Goal: Complete application form

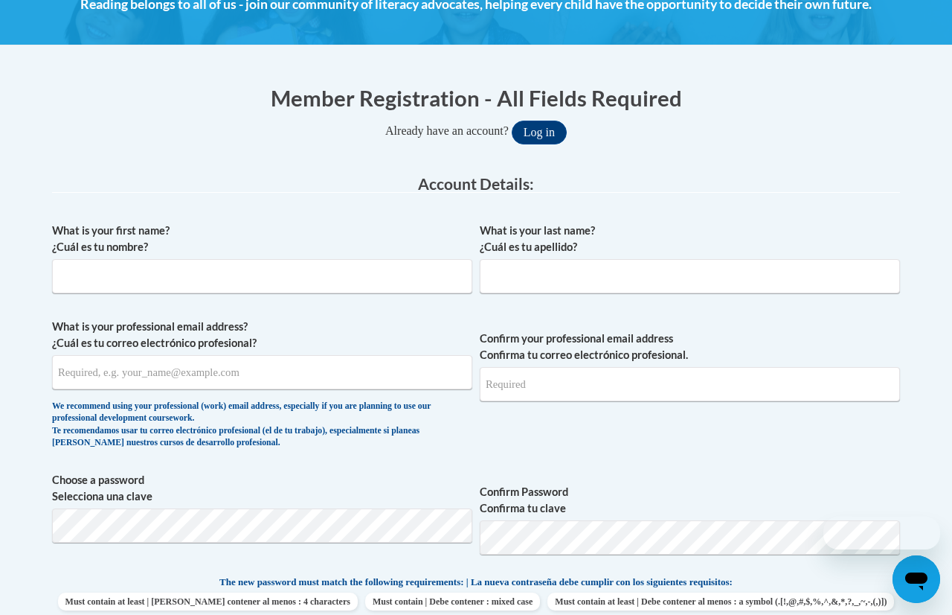
scroll to position [238, 0]
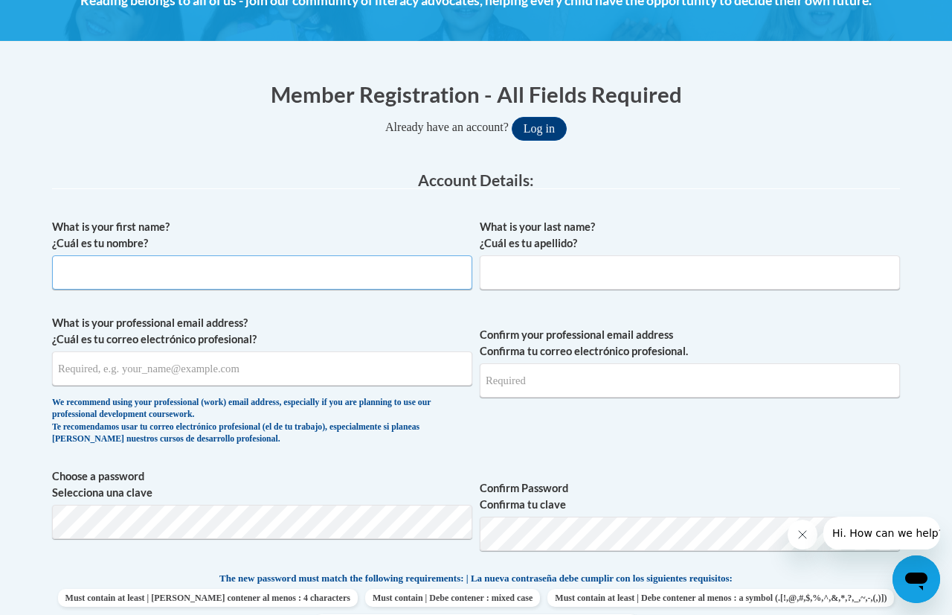
click at [330, 272] on input "What is your first name? ¿Cuál es tu nombre?" at bounding box center [262, 272] width 420 height 34
type input "Emily"
click at [542, 276] on input "What is your last name? ¿Cuál es tu apellido?" at bounding box center [690, 272] width 420 height 34
type input "Eitel"
click at [239, 371] on input "What is your professional email address? ¿Cuál es tu correo electrónico profesi…" at bounding box center [262, 368] width 420 height 34
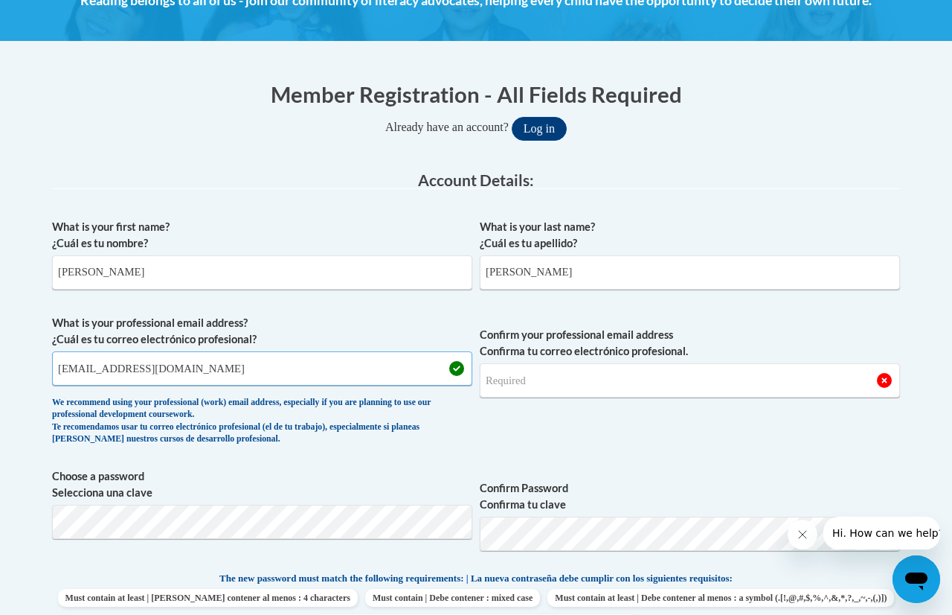
drag, startPoint x: 298, startPoint y: 381, endPoint x: 0, endPoint y: 365, distance: 298.0
type input "eeitel@greenfield.k12.wi.us"
click at [515, 373] on input "Confirm your professional email address Confirma tu correo electrónico profesio…" at bounding box center [690, 380] width 420 height 34
click at [262, 538] on span "Choose a password Selecciona una clave" at bounding box center [262, 515] width 420 height 94
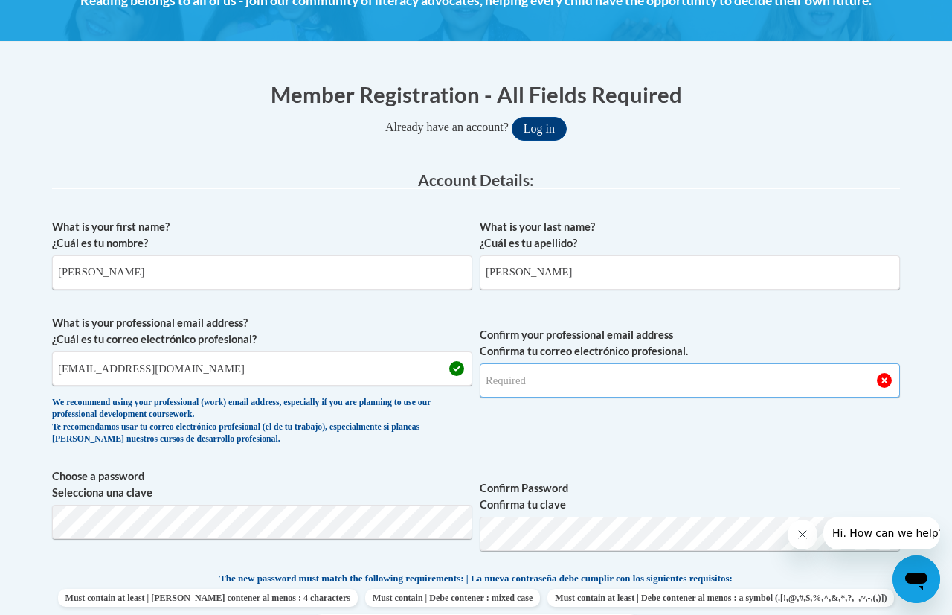
click at [551, 393] on input "Confirm your professional email address Confirma tu correo electrónico profesio…" at bounding box center [690, 380] width 420 height 34
type input "eeitel@greenfield.k12.wi.us"
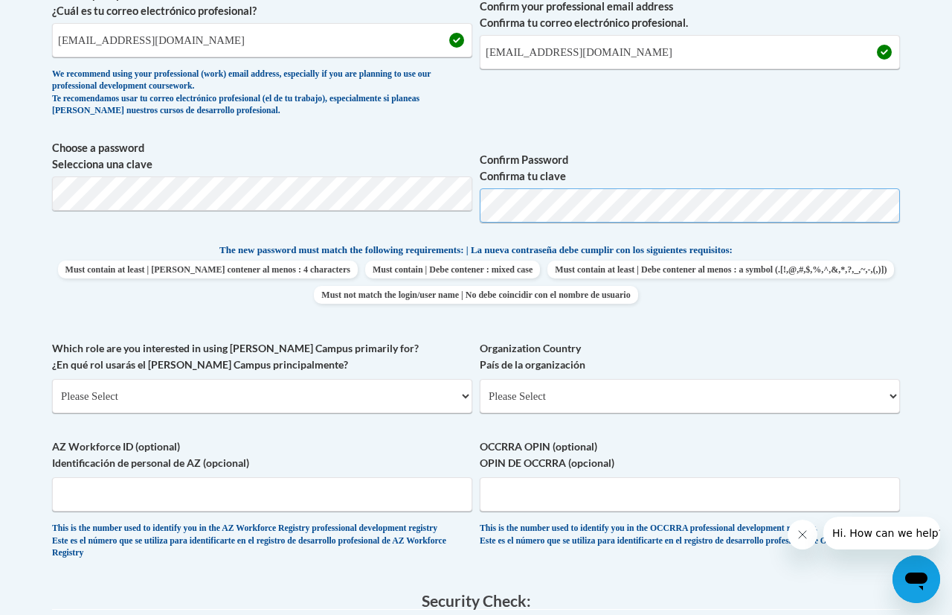
scroll to position [571, 0]
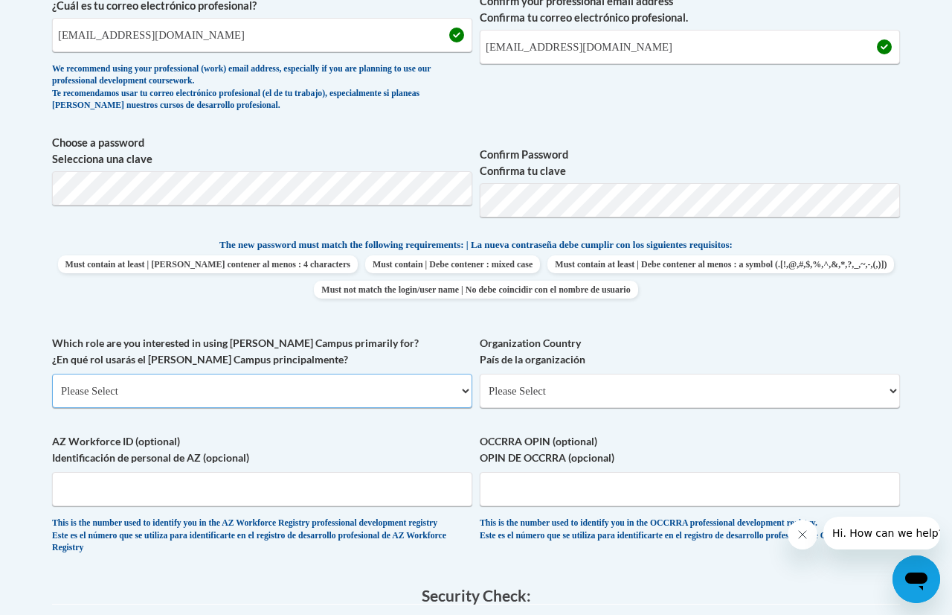
click at [429, 393] on select "Please Select College/University | Colegio/Universidad Community/Nonprofit Part…" at bounding box center [262, 391] width 420 height 34
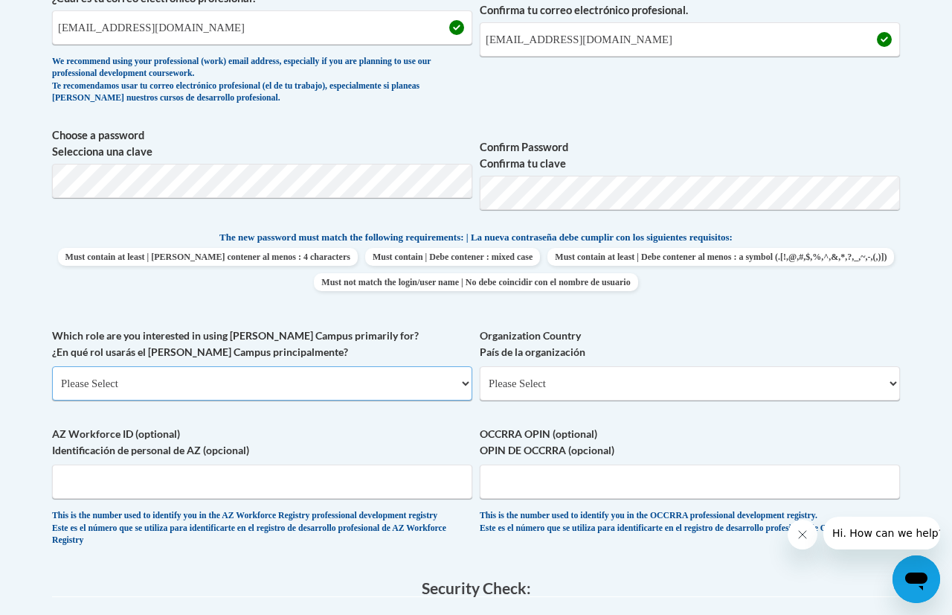
scroll to position [574, 0]
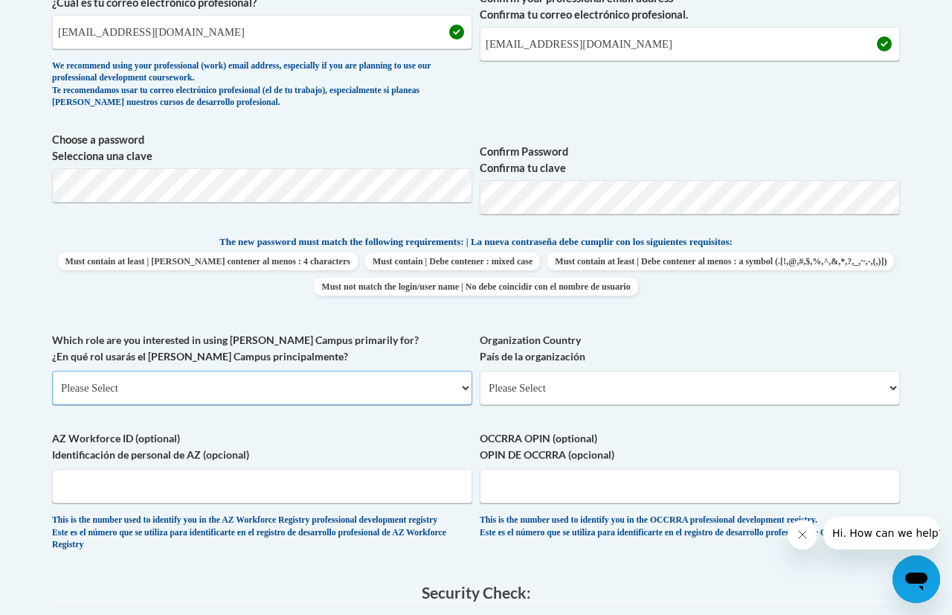
click at [412, 383] on select "Please Select College/University | Colegio/Universidad Community/Nonprofit Part…" at bounding box center [262, 388] width 420 height 34
select select "fbf2d438-af2f-41f8-98f1-81c410e29de3"
click at [52, 371] on select "Please Select College/University | Colegio/Universidad Community/Nonprofit Part…" at bounding box center [262, 388] width 420 height 34
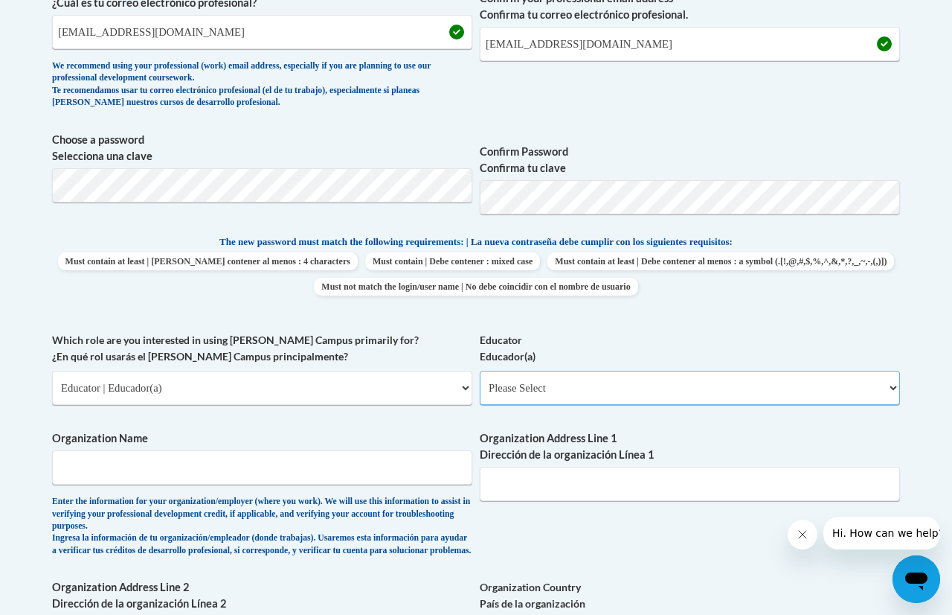
click at [609, 391] on select "Please Select Early Learning/Daycare Teacher/Family Home Care Provider | Maestr…" at bounding box center [690, 388] width 420 height 34
select select "8e40623d-54d0-45cd-9f92-5df65cd3f8cf"
click at [480, 371] on select "Please Select Early Learning/Daycare Teacher/Family Home Care Provider | Maestr…" at bounding box center [690, 388] width 420 height 34
click at [124, 475] on input "Organization Name" at bounding box center [262, 467] width 420 height 34
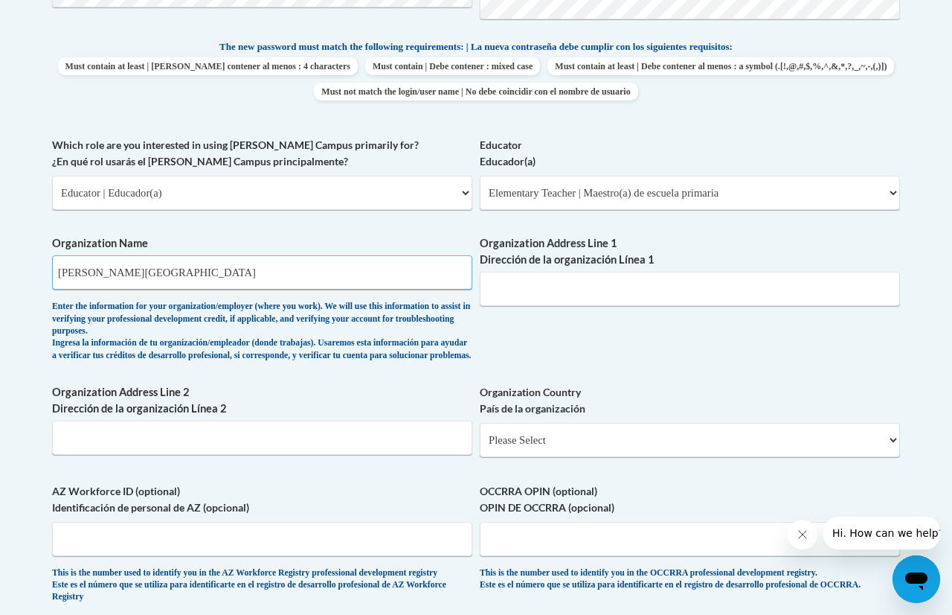
scroll to position [771, 0]
type input "Elm Dale Elementary"
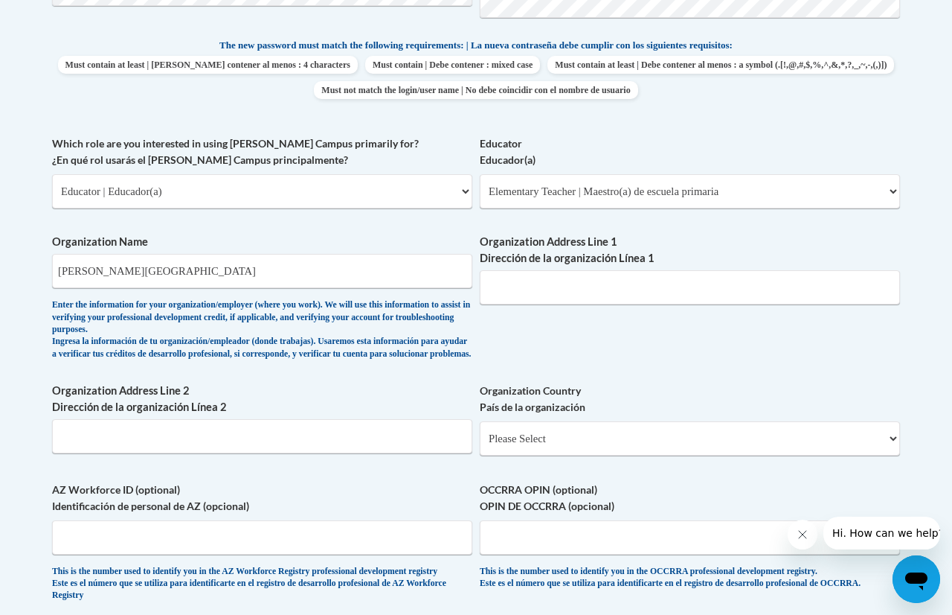
click at [229, 397] on label "Organization Address Line 2 Dirección de la organización Línea 2" at bounding box center [262, 398] width 420 height 33
click at [229, 419] on input "Organization Address Line 2 Dirección de la organización Línea 2" at bounding box center [262, 436] width 420 height 34
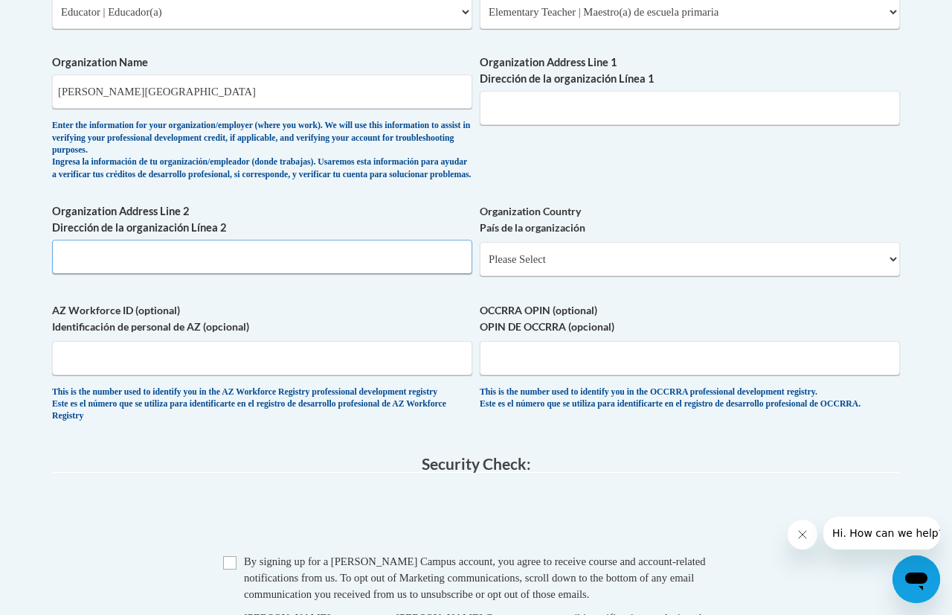
scroll to position [959, 0]
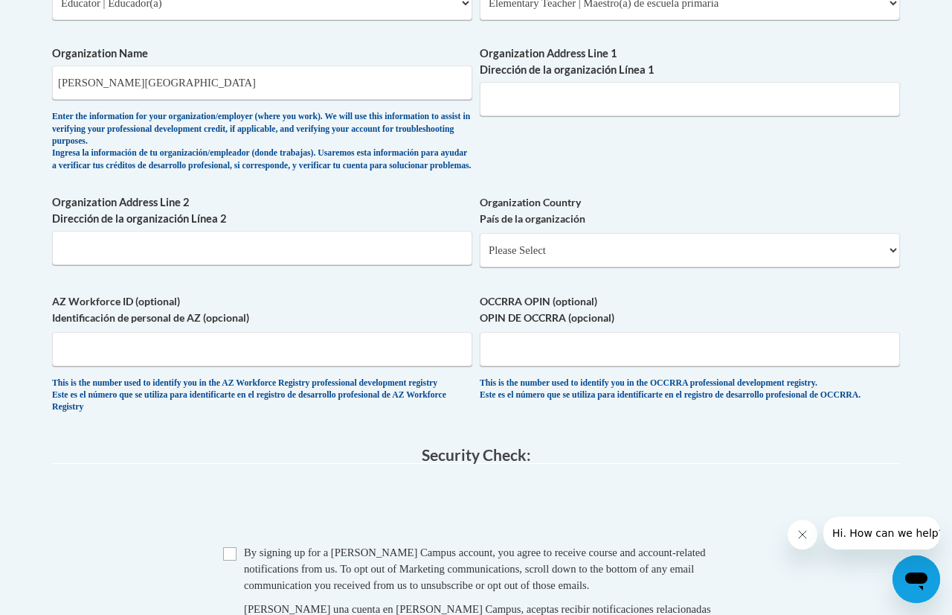
click at [225, 379] on span "AZ Workforce ID (optional) Identificación de personal de AZ (opcional) This is …" at bounding box center [262, 353] width 420 height 121
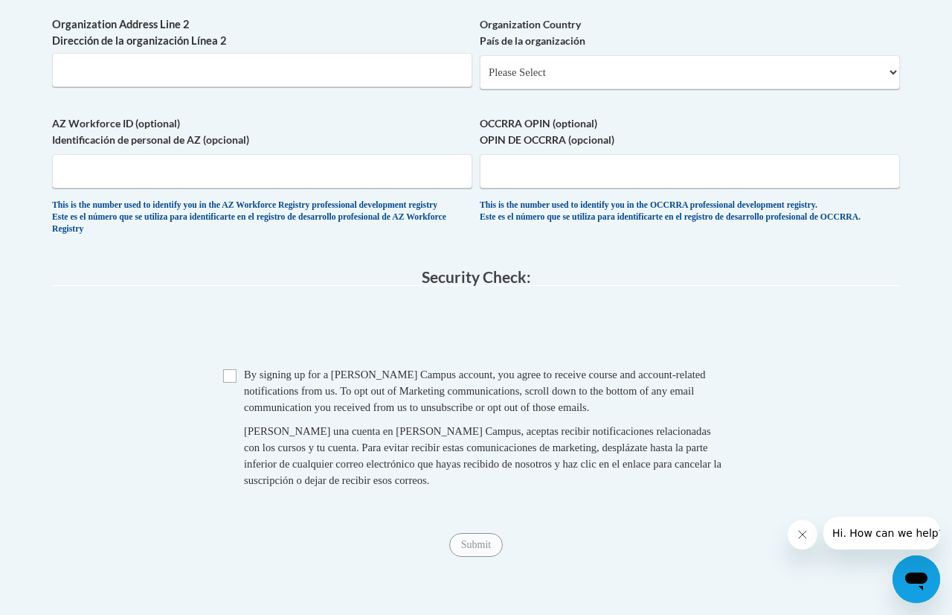
scroll to position [1138, 0]
click at [235, 408] on span "Checkbox By signing up for a Cox Campus account, you agree to receive course an…" at bounding box center [476, 433] width 506 height 137
click at [221, 400] on div "Checkbox By signing up for a Cox Campus account, you agree to receive course an…" at bounding box center [476, 433] width 848 height 137
click at [225, 382] on input "Checkbox" at bounding box center [229, 374] width 13 height 13
checkbox input "true"
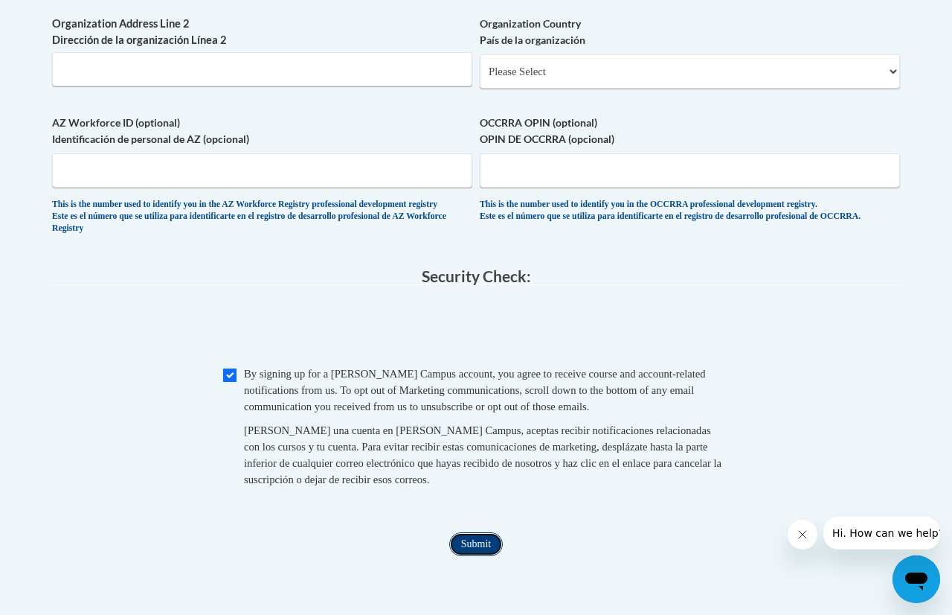
click at [487, 556] on input "Submit" at bounding box center [476, 544] width 54 height 24
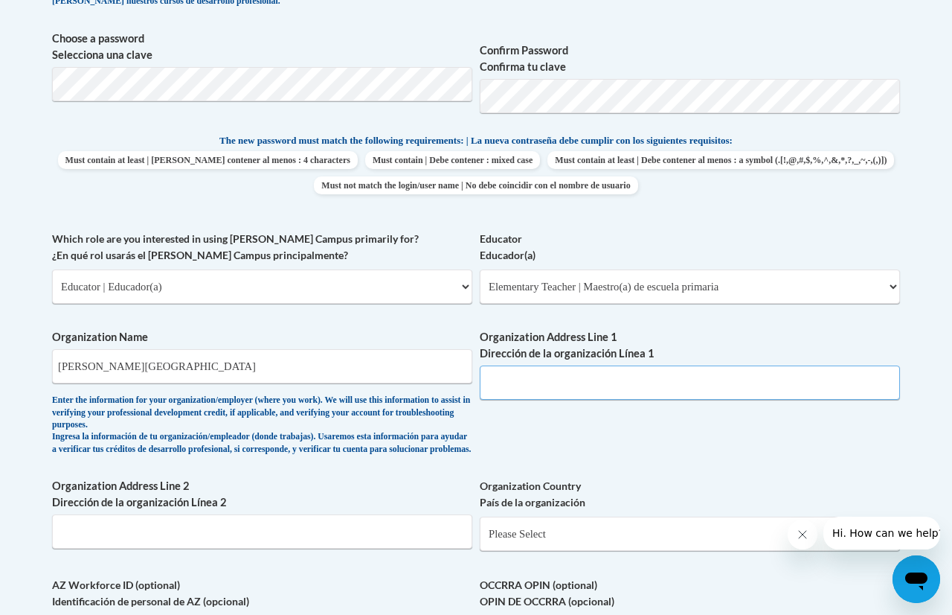
scroll to position [674, 0]
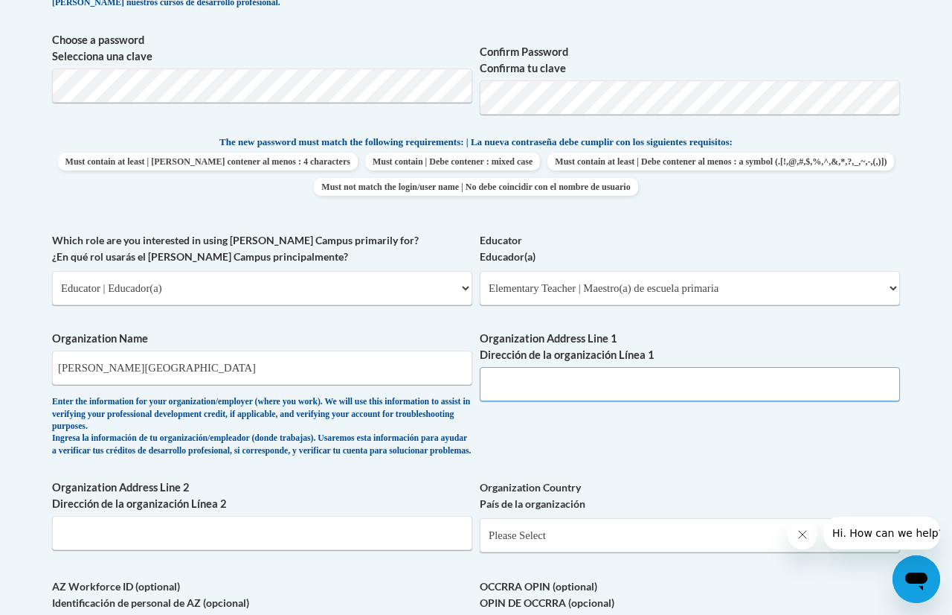
paste input "5300 S Honey Creek Dr, Greenfield, WI 53221"
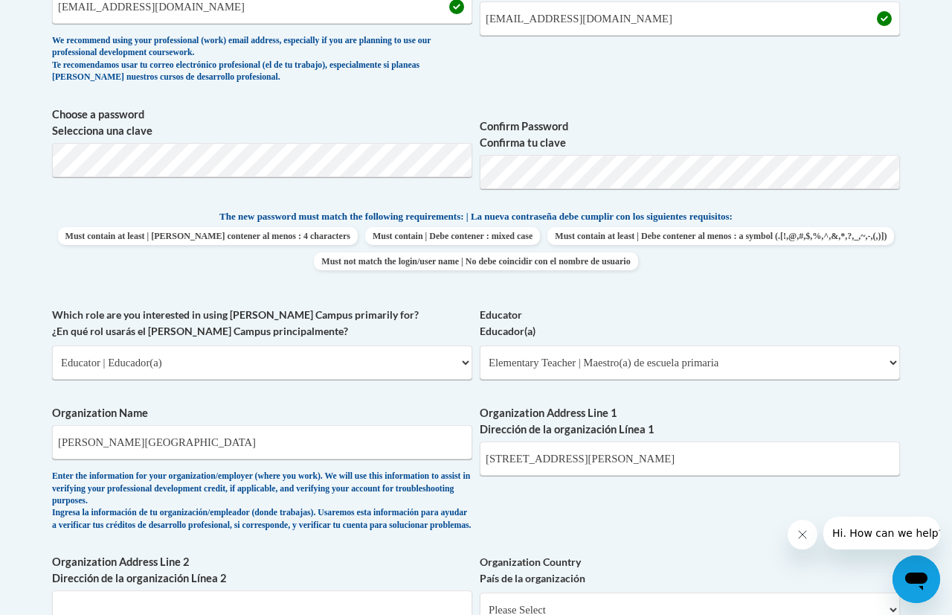
scroll to position [603, 0]
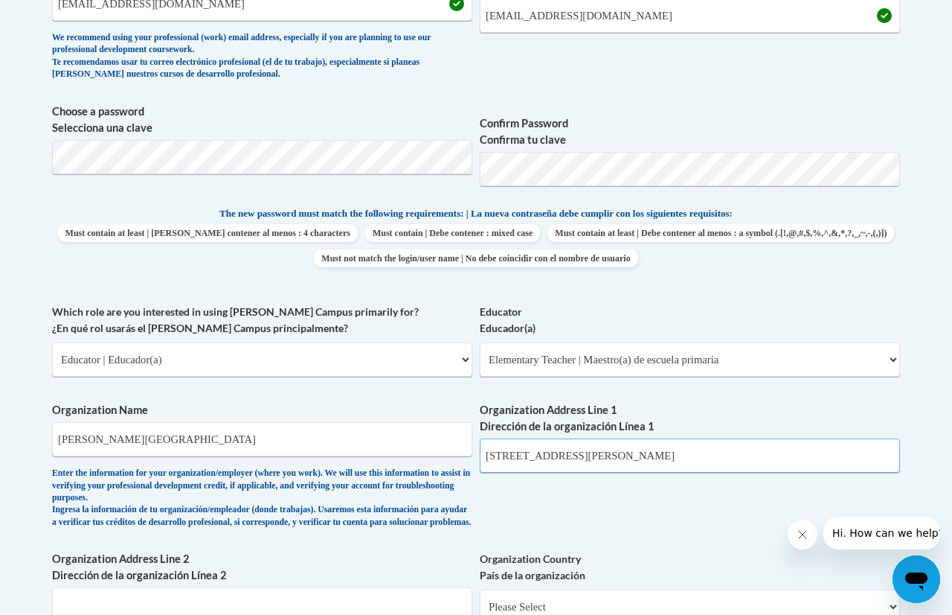
click at [768, 453] on input "5300 S Honey Creek Dr, Greenfield, WI 53221" at bounding box center [690, 455] width 420 height 34
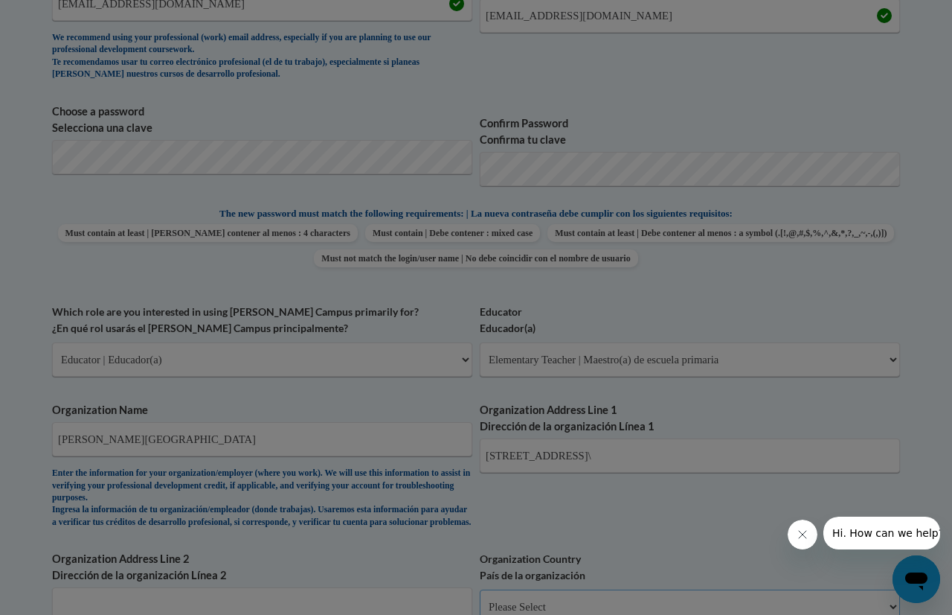
scroll to position [624, 0]
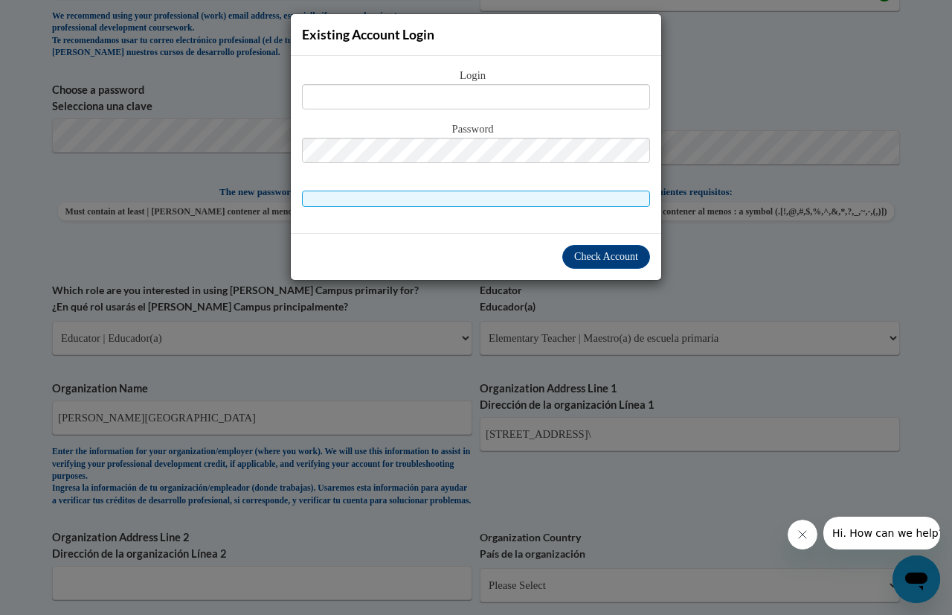
click at [755, 125] on div "Existing Account Login Login Password" at bounding box center [476, 307] width 952 height 615
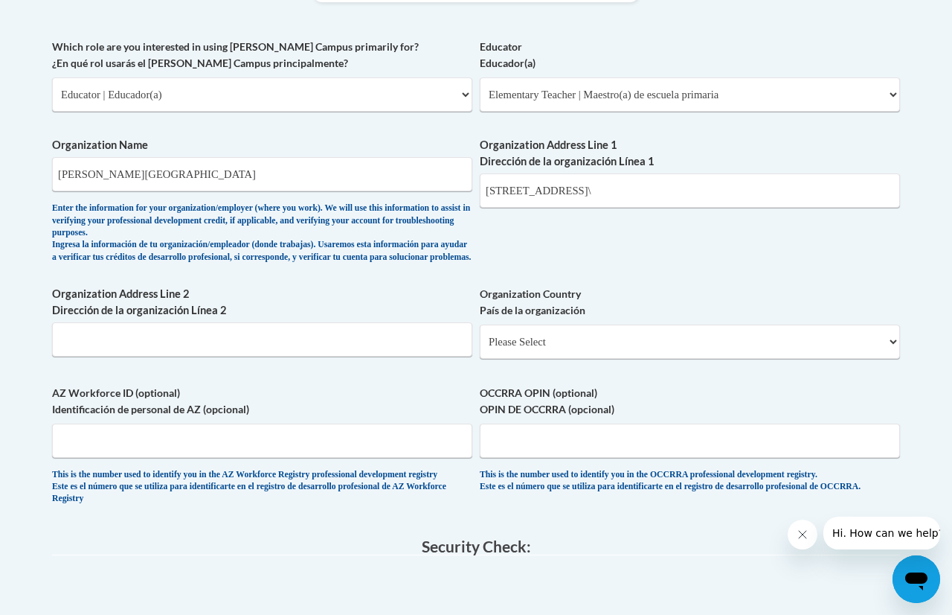
scroll to position [869, 0]
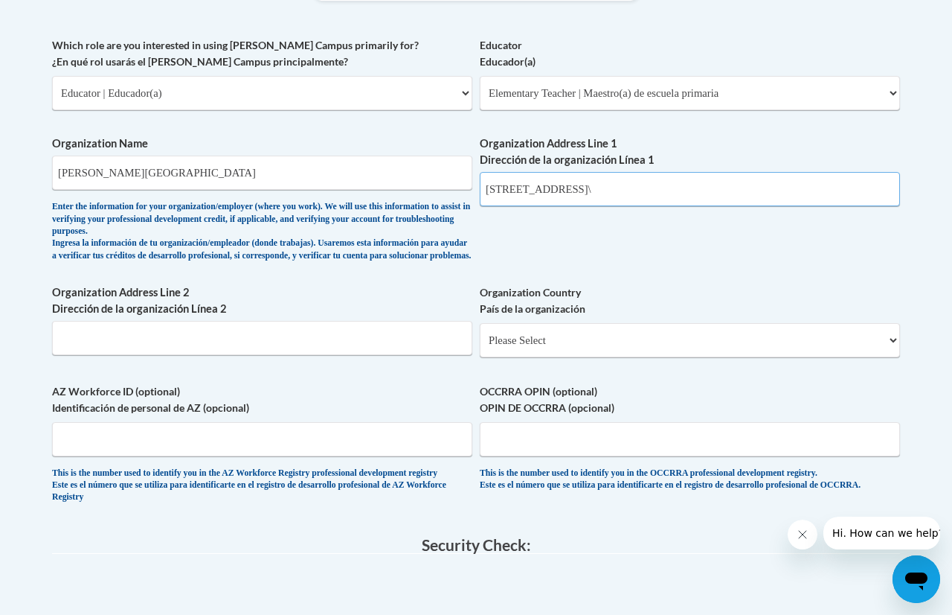
click at [730, 193] on input "5300 S Honey Creek Dr, Greenfield, WI 53221\" at bounding box center [690, 189] width 420 height 34
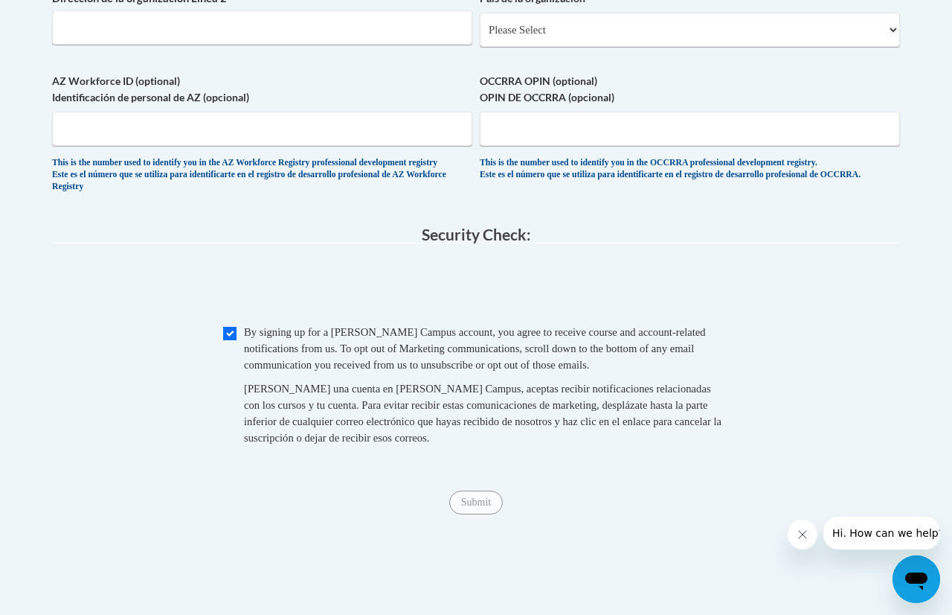
scroll to position [1181, 0]
type input "5300 S Honey Creek Dr, Greenfield, WI 53221"
click at [230, 339] on input "Checkbox" at bounding box center [229, 331] width 13 height 13
checkbox input "true"
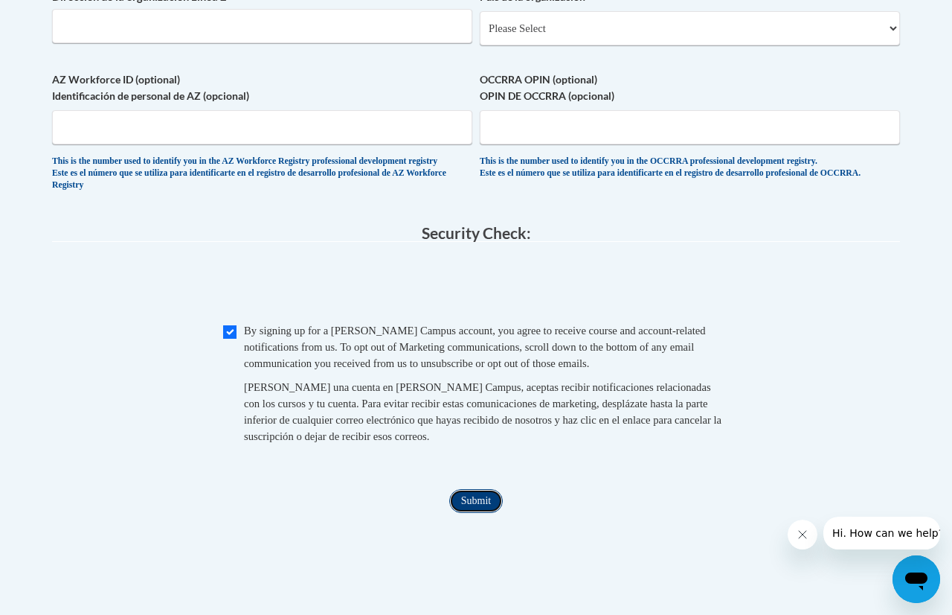
click at [474, 513] on input "Submit" at bounding box center [476, 501] width 54 height 24
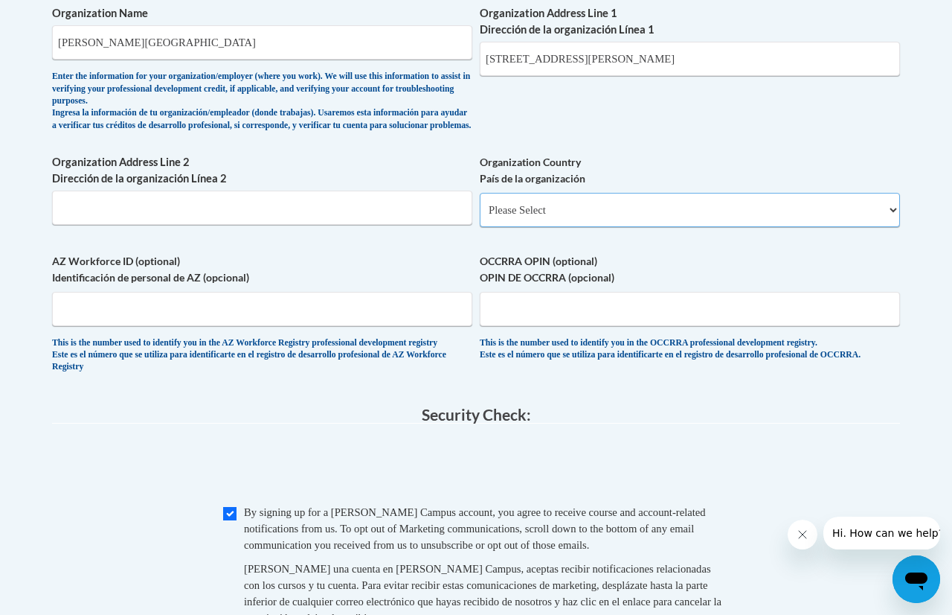
scroll to position [987, 0]
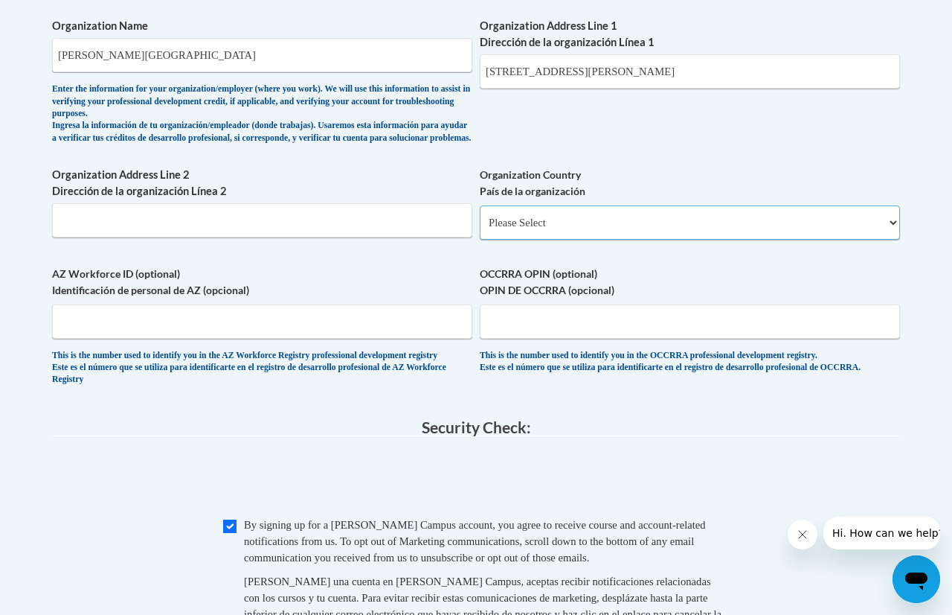
click at [557, 240] on select "Please Select United States | Estados Unidos Outside of the United States | Fue…" at bounding box center [690, 222] width 420 height 34
select select "ad49bcad-a171-4b2e-b99c-48b446064914"
click at [480, 217] on select "Please Select United States | Estados Unidos Outside of the United States | Fue…" at bounding box center [690, 222] width 420 height 34
select select
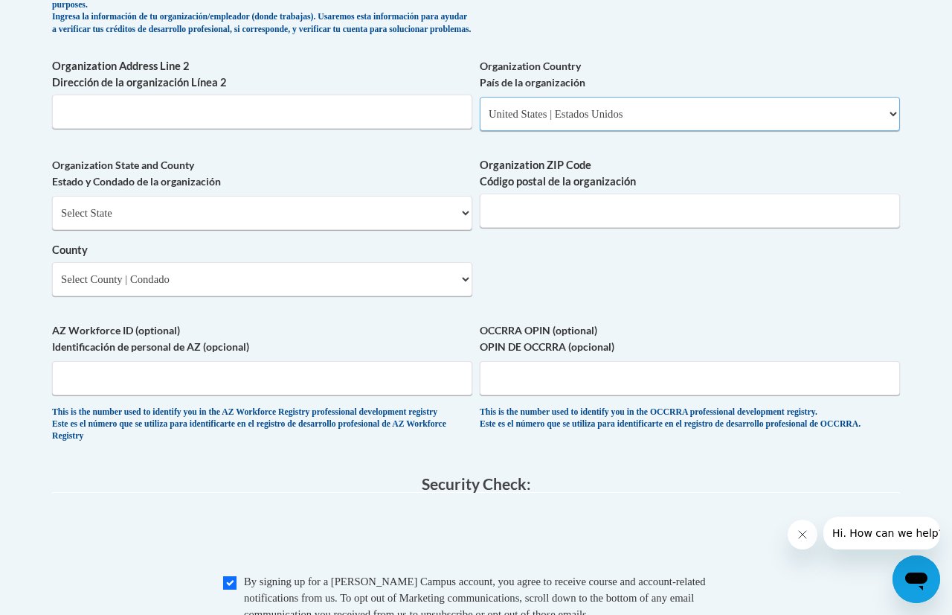
scroll to position [1096, 0]
click at [327, 215] on select "Select State Alabama Alaska Arizona Arkansas California Colorado Connecticut De…" at bounding box center [262, 212] width 420 height 34
click at [261, 229] on select "Select State Alabama Alaska Arizona Arkansas California Colorado Connecticut De…" at bounding box center [262, 212] width 420 height 34
select select "Wisconsin"
click at [52, 206] on select "Select State Alabama Alaska Arizona Arkansas California Colorado Connecticut De…" at bounding box center [262, 212] width 420 height 34
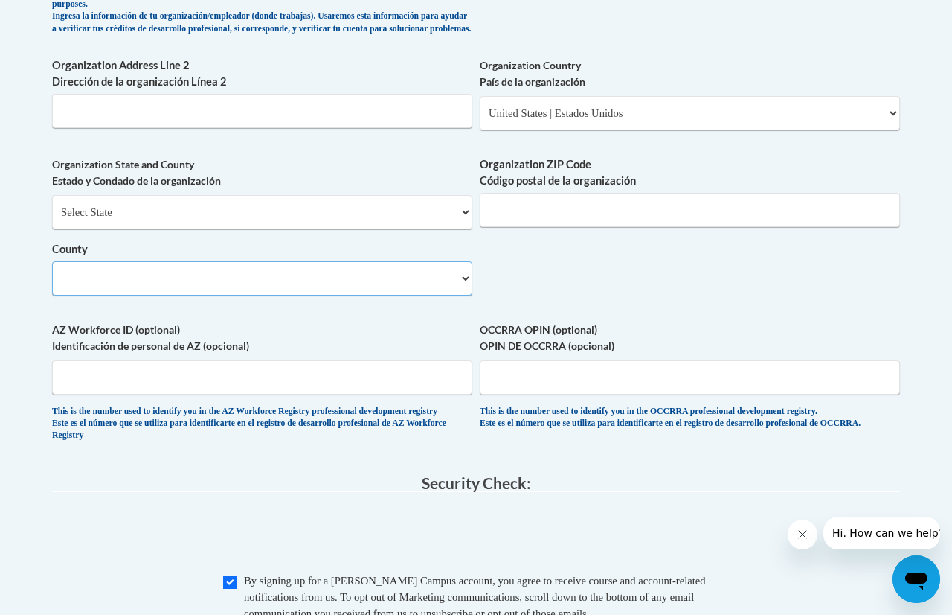
click at [68, 295] on select "County" at bounding box center [262, 278] width 420 height 34
select select "Milwaukee"
click at [52, 272] on select "Select County Adams Ashland Barron Bayfield Brown Buffalo Burnett Calumet Chipp…" at bounding box center [262, 278] width 420 height 34
click at [843, 225] on input "Organization ZIP Code Código postal de la organización" at bounding box center [690, 210] width 420 height 34
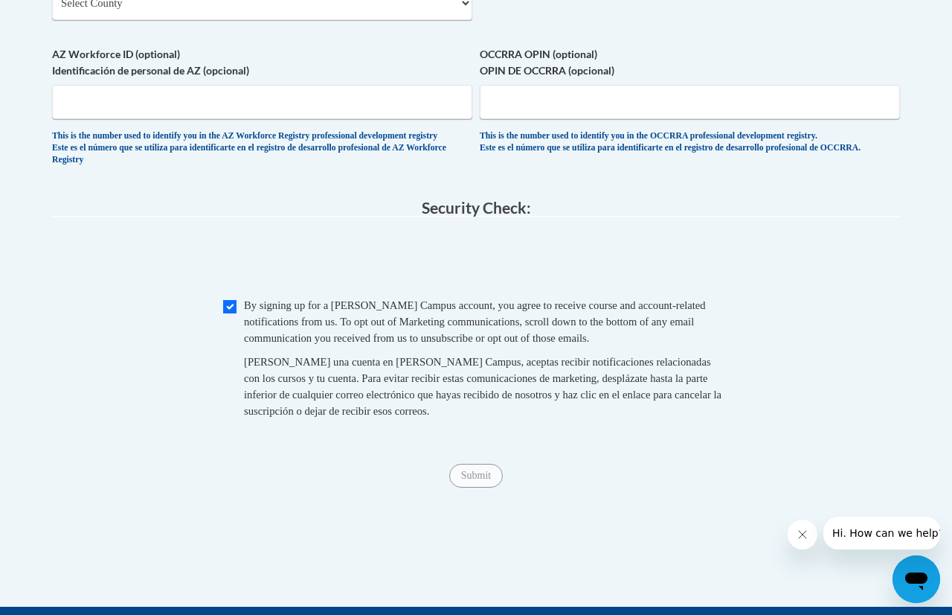
scroll to position [1374, 0]
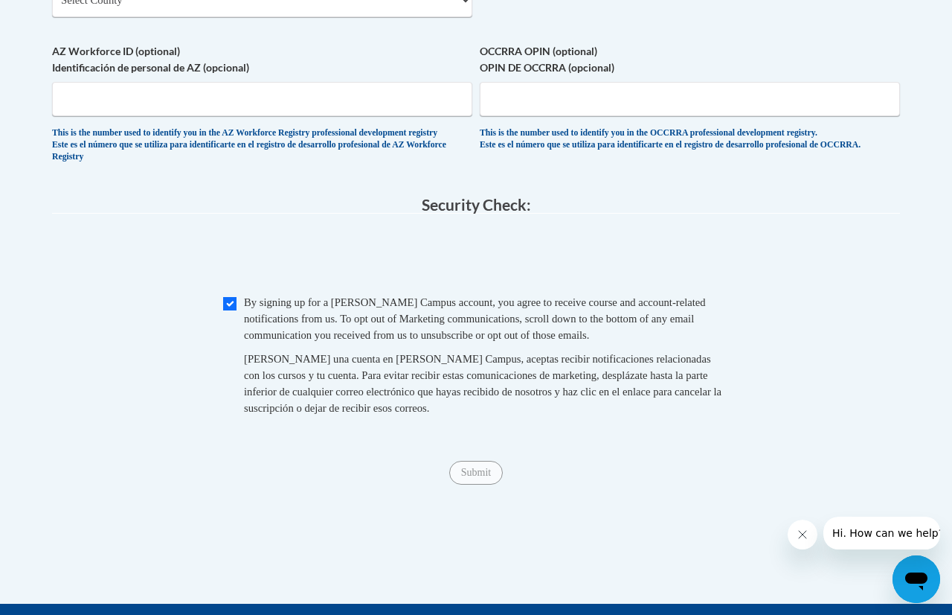
type input "53221"
click at [475, 484] on input "Submit" at bounding box center [476, 473] width 54 height 24
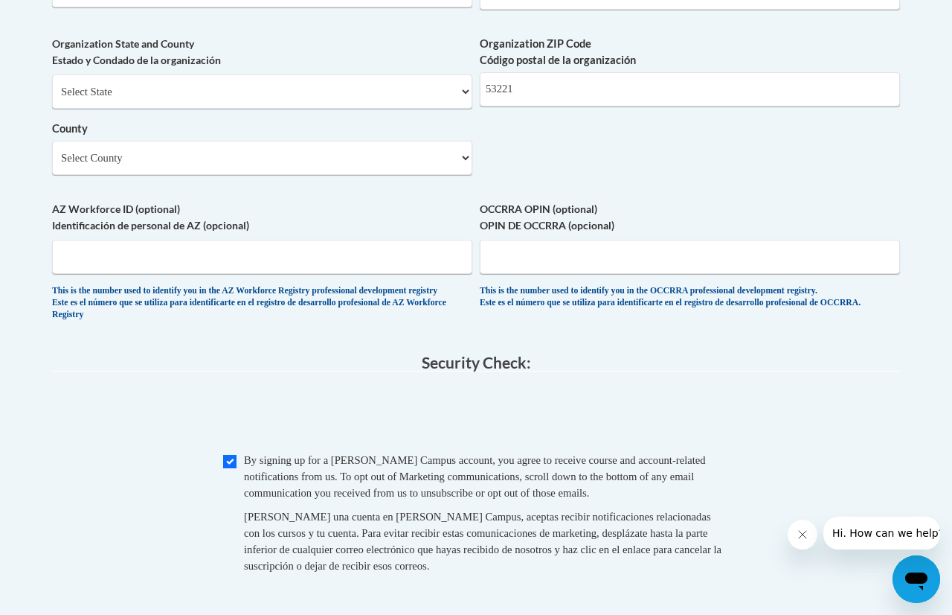
scroll to position [1214, 0]
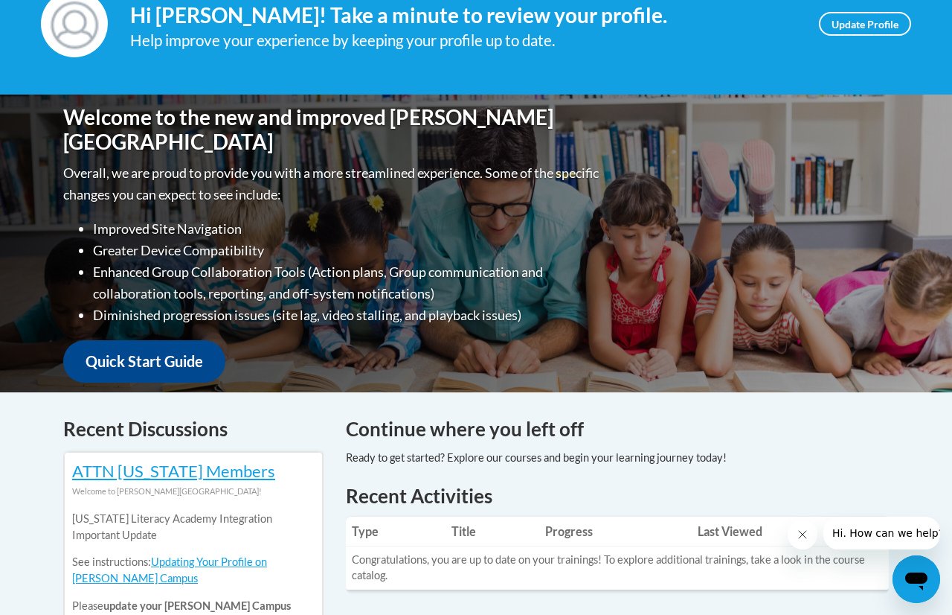
scroll to position [238, 0]
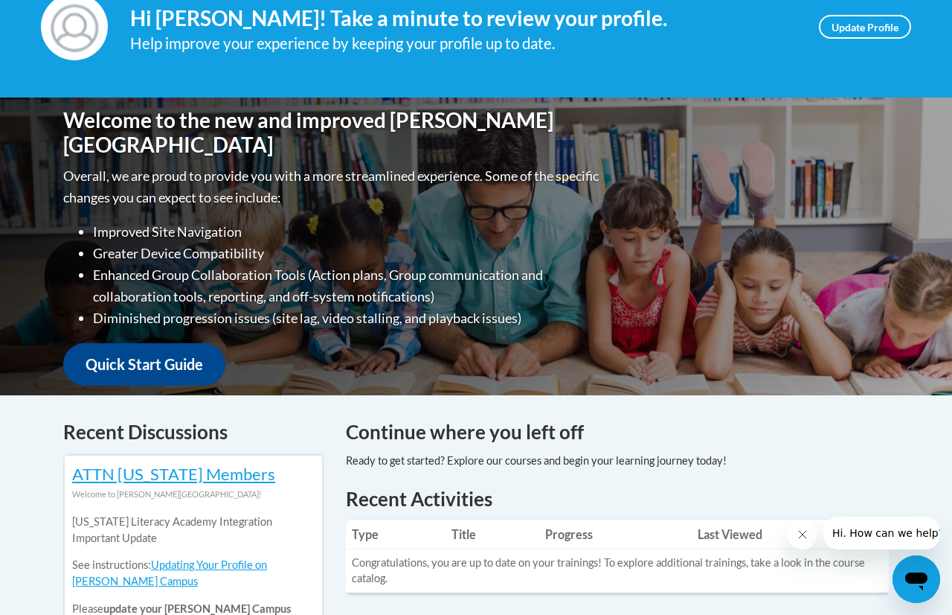
click at [144, 386] on div "Welcome to the new and improved Cox Campus Overall, we are proud to provide you…" at bounding box center [476, 246] width 871 height 298
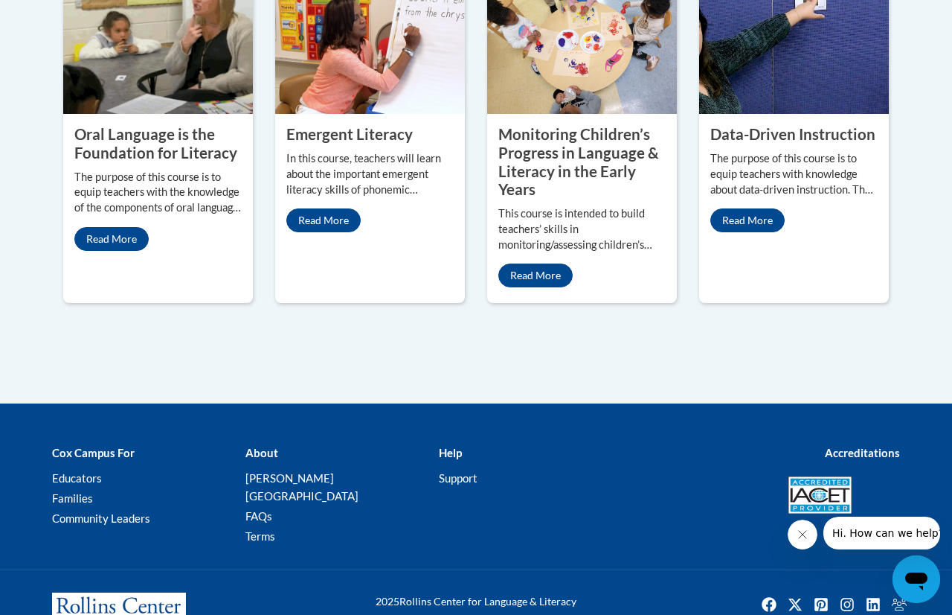
scroll to position [0, 0]
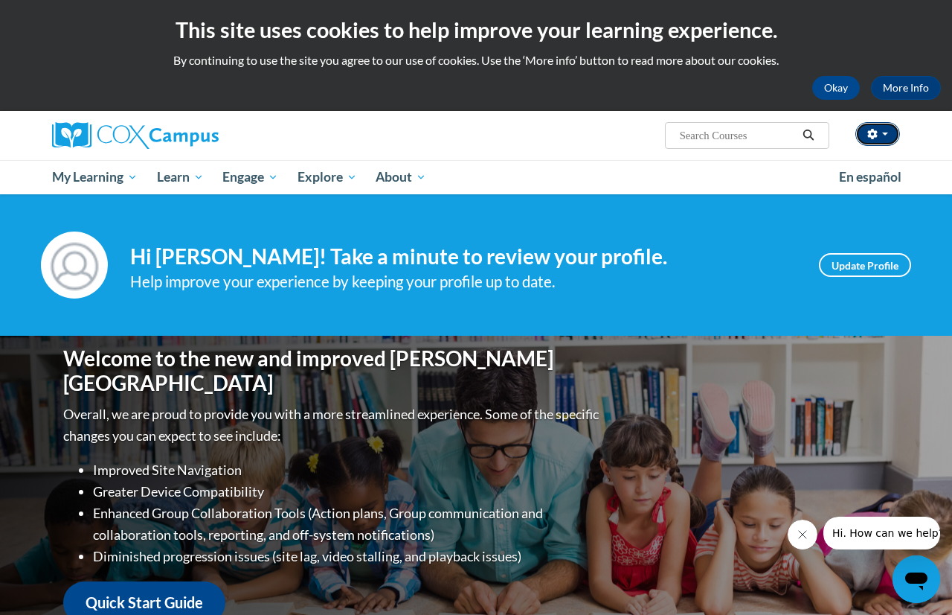
click at [883, 137] on button "button" at bounding box center [878, 134] width 45 height 24
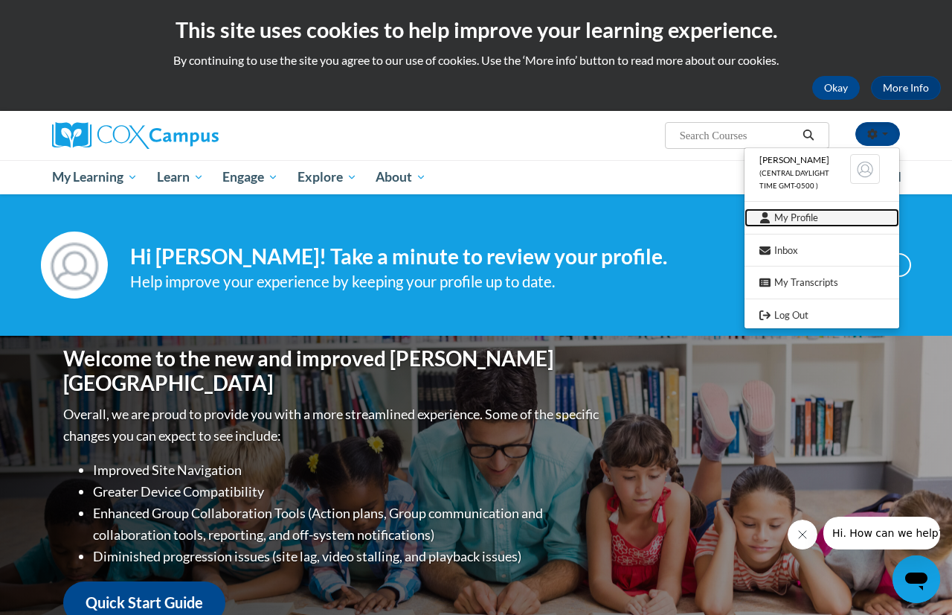
click at [874, 221] on link "My Profile" at bounding box center [822, 217] width 155 height 19
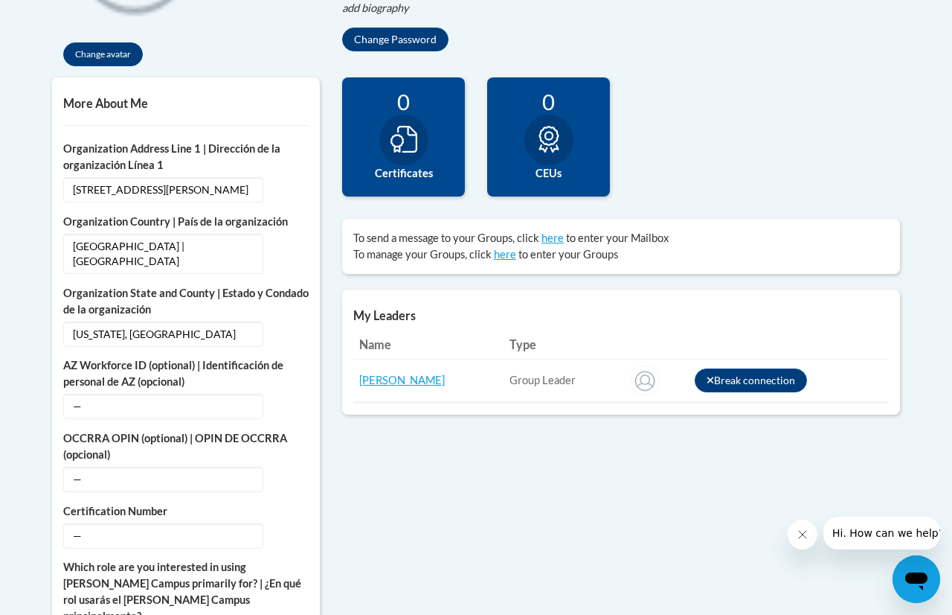
scroll to position [464, 0]
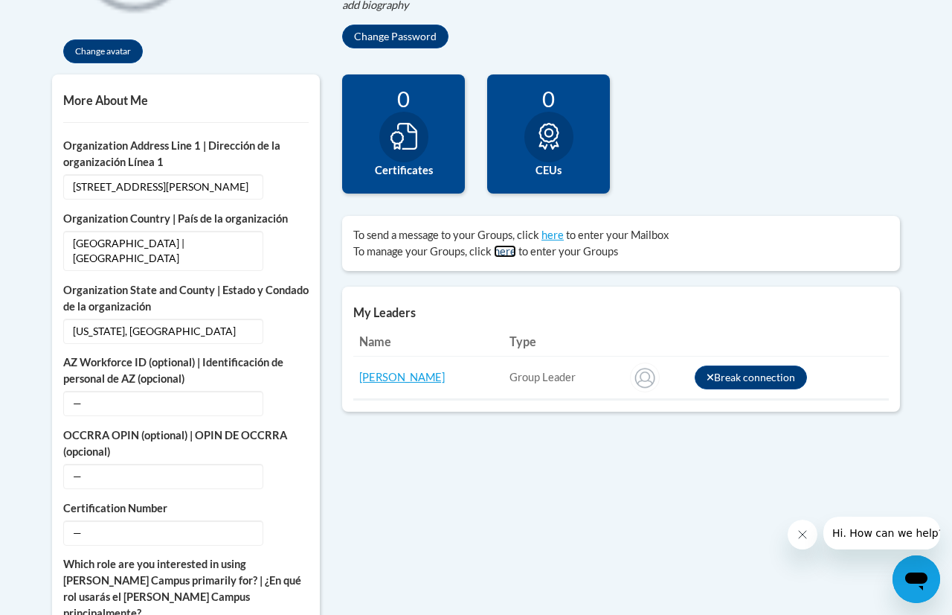
click at [498, 252] on link "here" at bounding box center [505, 251] width 22 height 13
click at [507, 252] on link "here" at bounding box center [505, 251] width 22 height 13
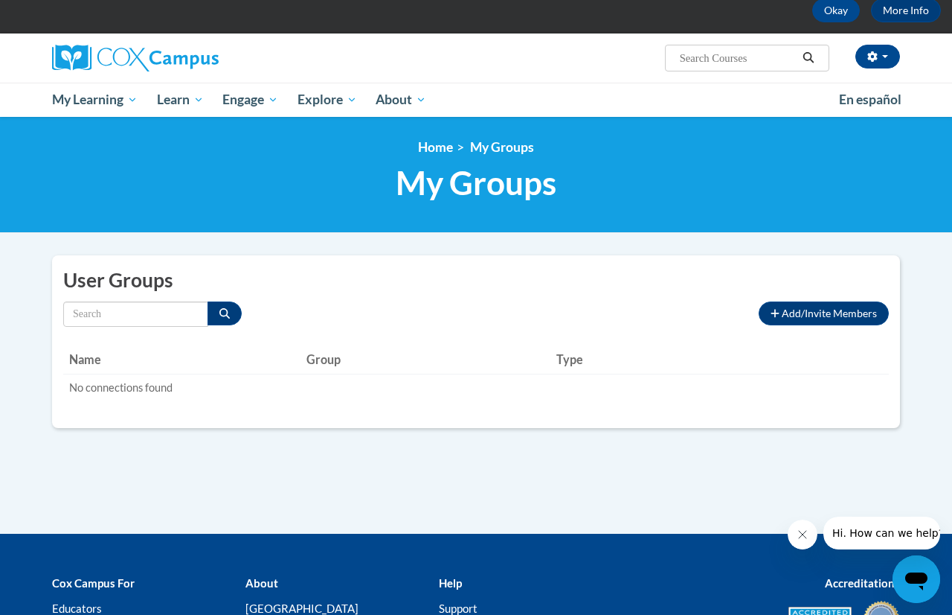
scroll to position [77, 0]
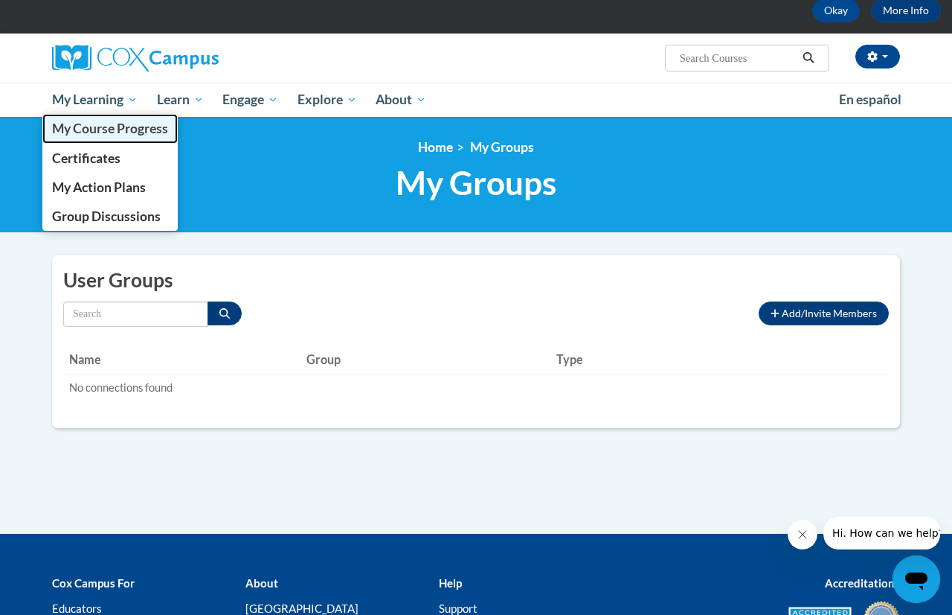
click at [121, 135] on span "My Course Progress" at bounding box center [110, 129] width 116 height 16
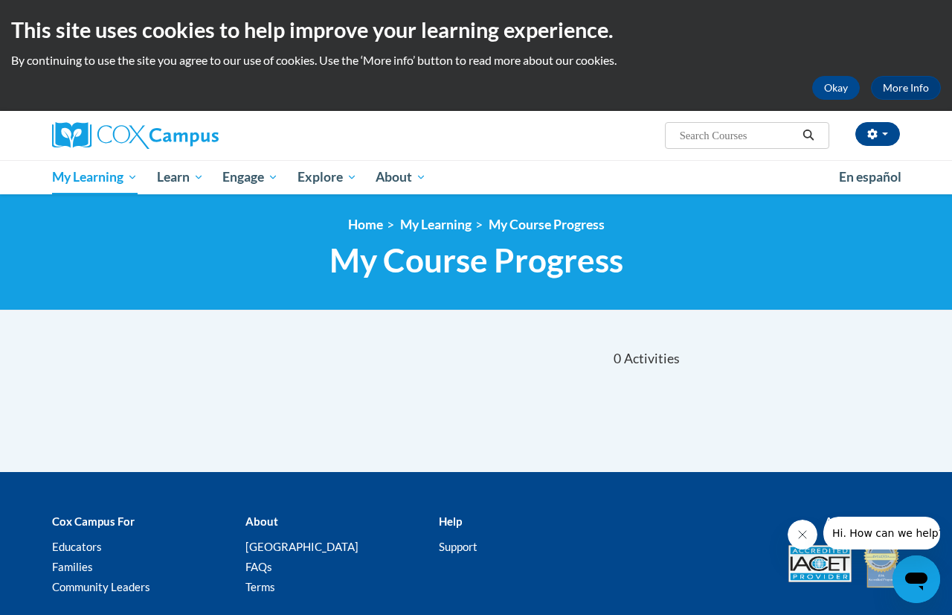
click at [832, 103] on div "This site uses cookies to help improve your learning experience. By continuing …" at bounding box center [476, 55] width 952 height 111
click at [833, 86] on button "Okay" at bounding box center [837, 88] width 48 height 24
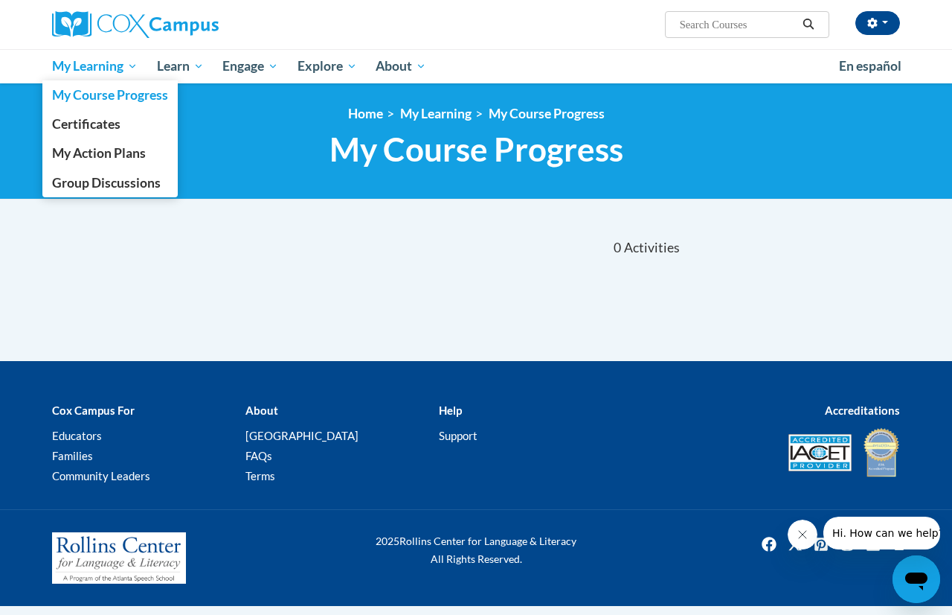
click at [71, 55] on link "My Learning" at bounding box center [94, 66] width 105 height 34
click at [118, 185] on span "Group Discussions" at bounding box center [106, 183] width 109 height 16
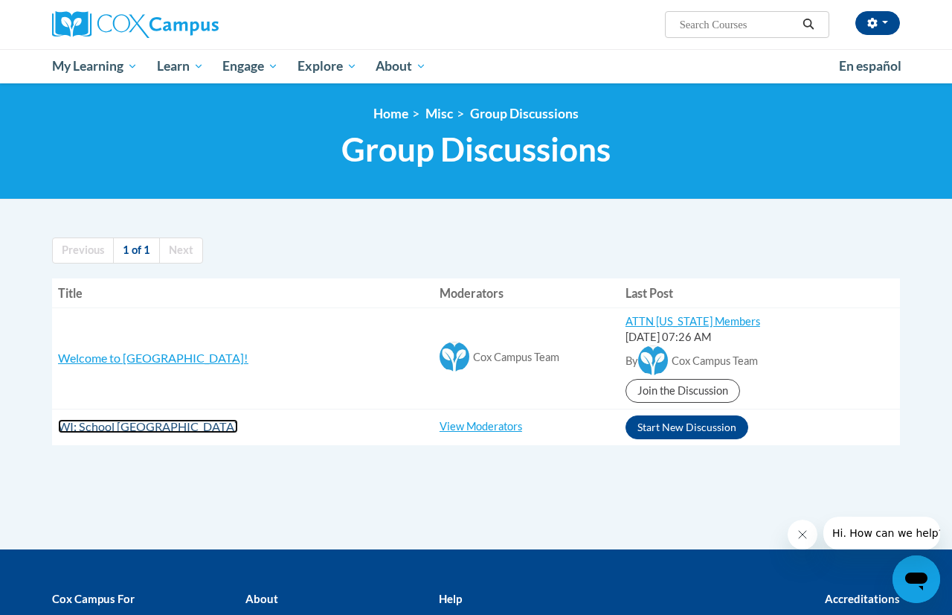
click at [199, 424] on span "WI: School District of Greenfield" at bounding box center [148, 426] width 180 height 14
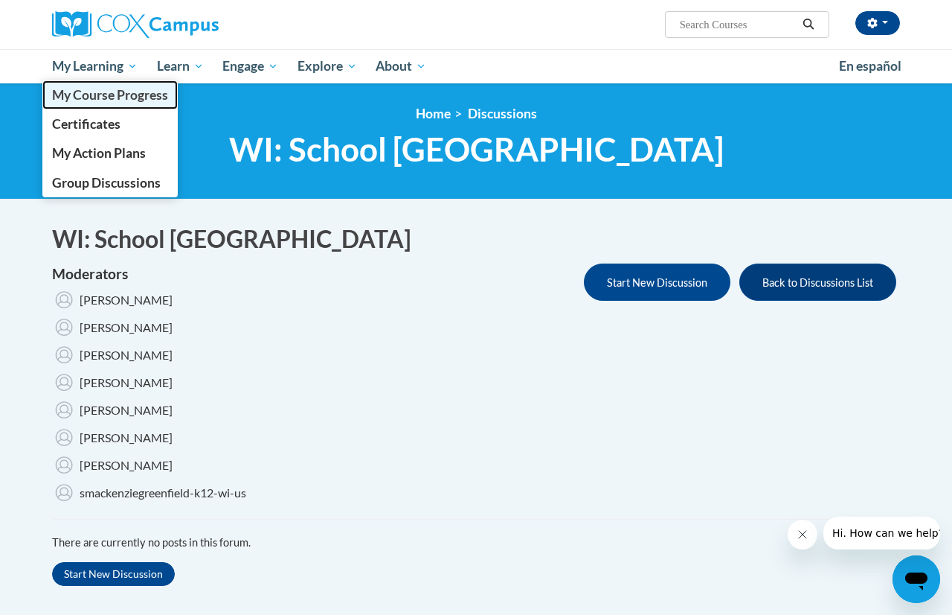
click at [85, 91] on span "My Course Progress" at bounding box center [110, 95] width 116 height 16
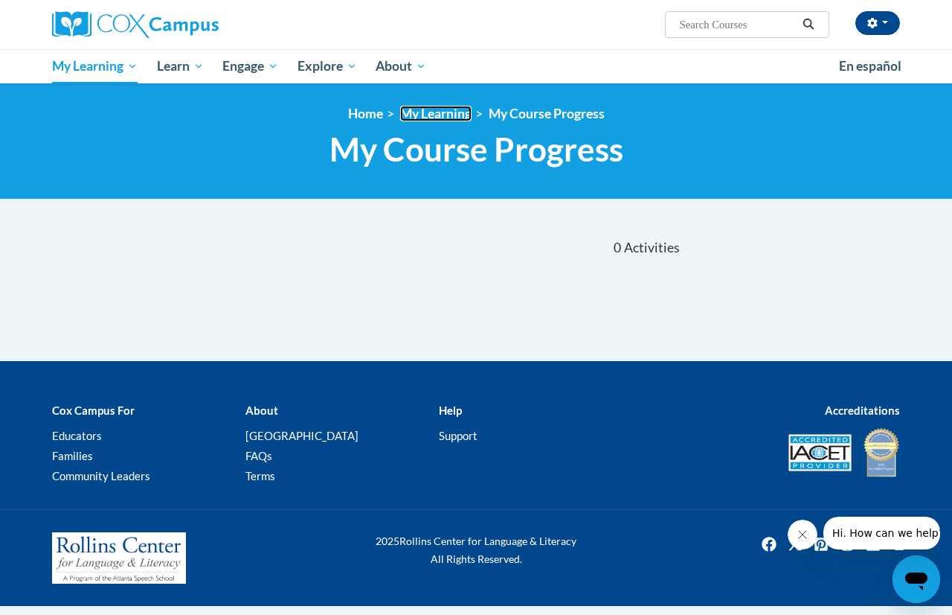
click at [440, 117] on link "My Learning" at bounding box center [435, 114] width 71 height 16
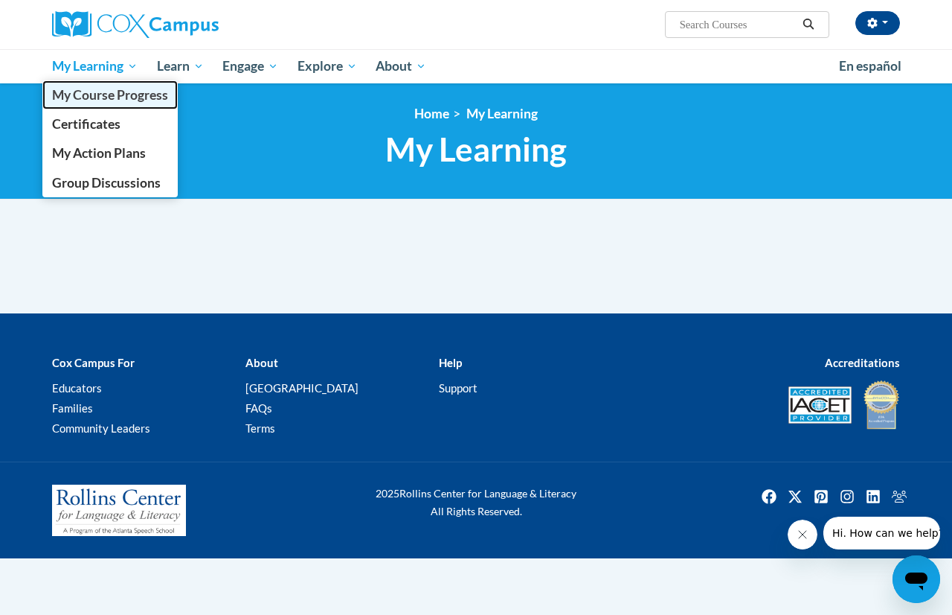
click at [125, 97] on span "My Course Progress" at bounding box center [110, 95] width 116 height 16
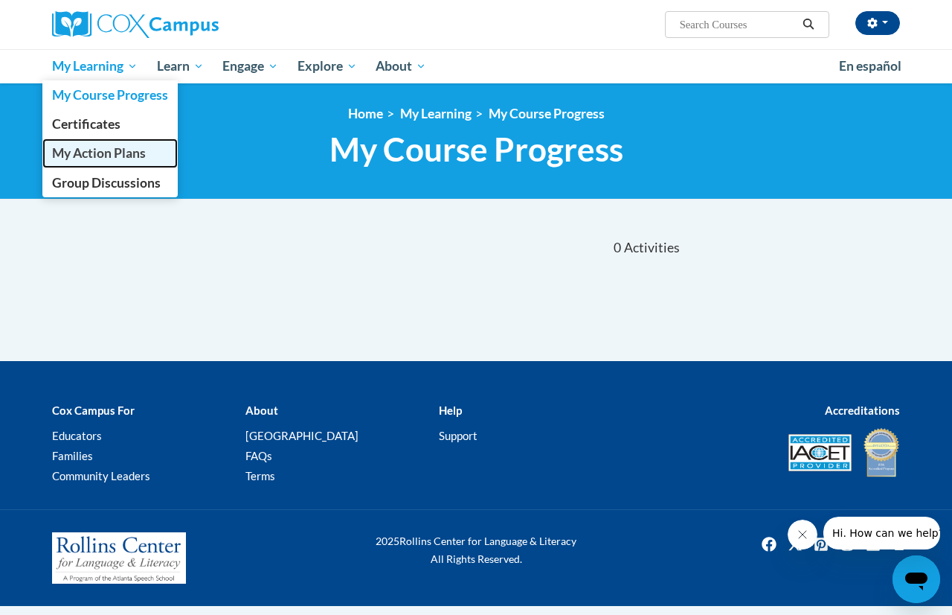
click at [112, 163] on link "My Action Plans" at bounding box center [109, 152] width 135 height 29
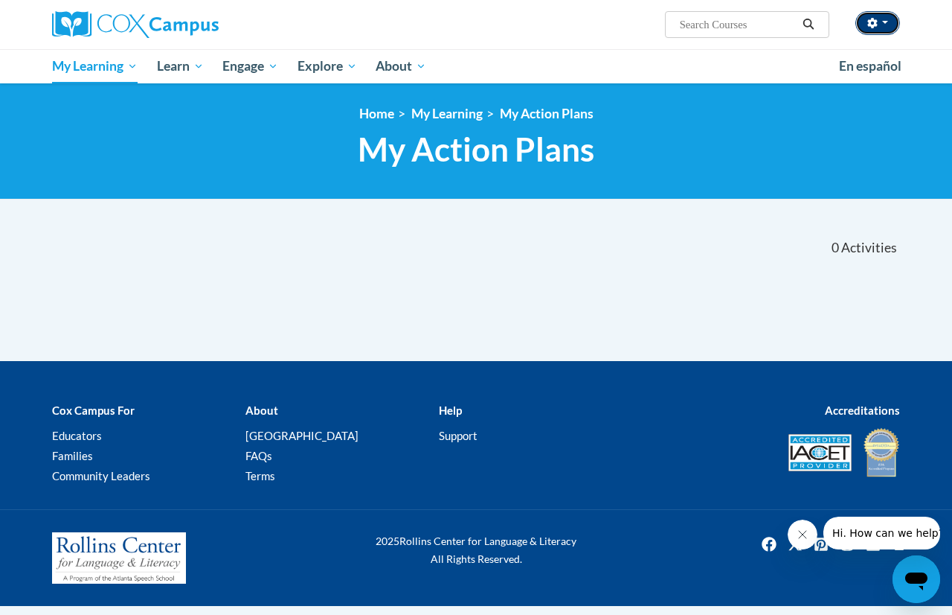
click at [884, 27] on button "button" at bounding box center [878, 23] width 45 height 24
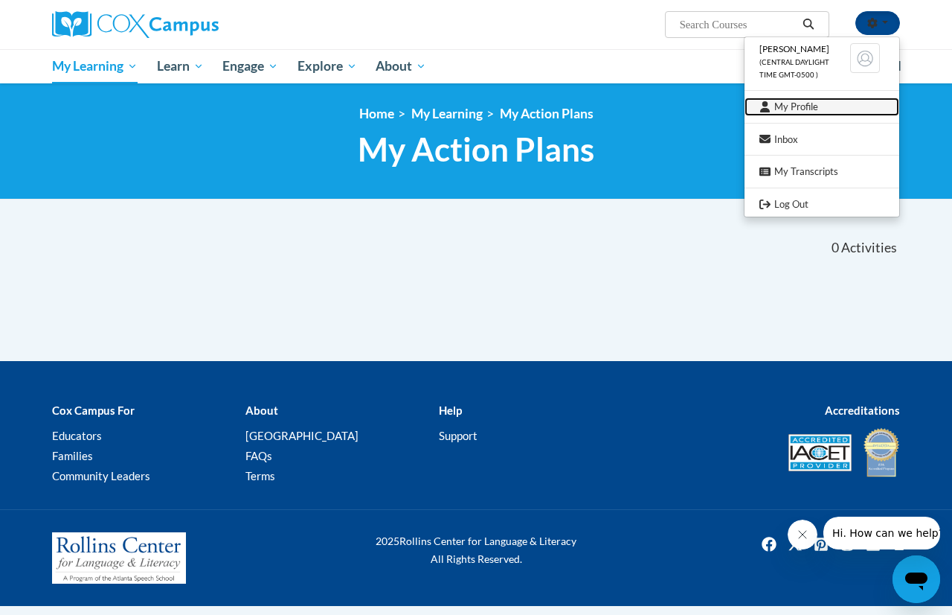
click at [819, 99] on link "My Profile" at bounding box center [822, 106] width 155 height 19
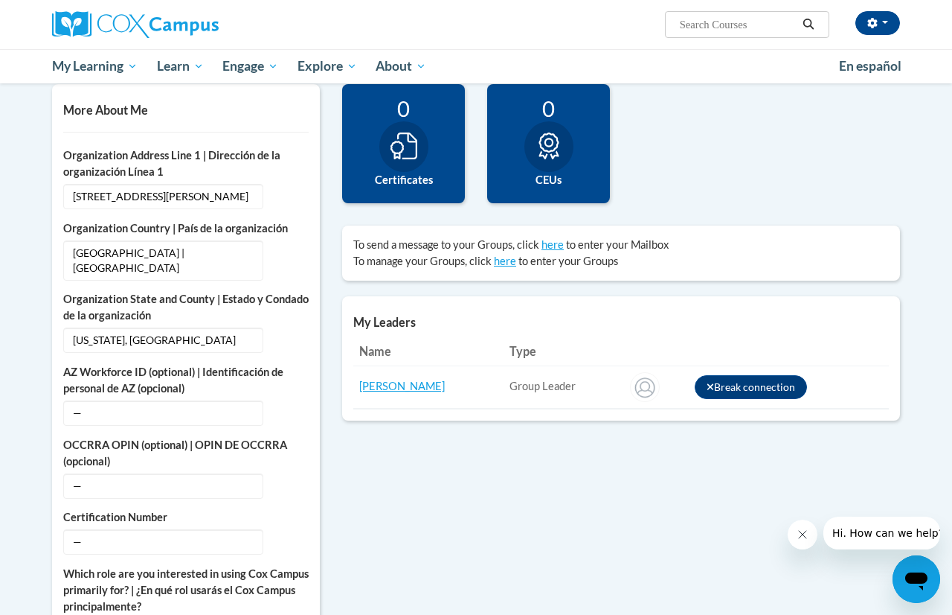
scroll to position [346, 0]
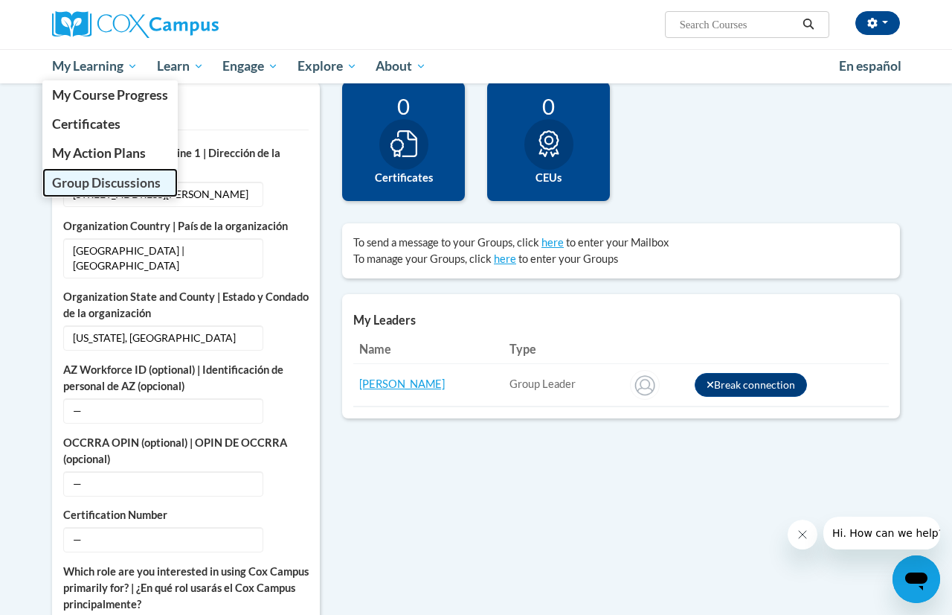
click at [112, 185] on span "Group Discussions" at bounding box center [106, 183] width 109 height 16
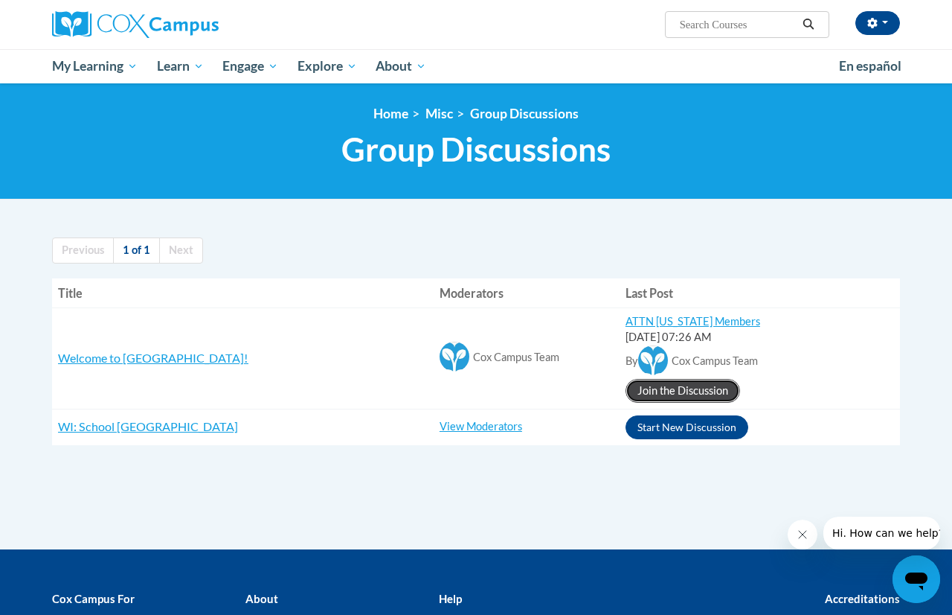
click at [664, 399] on link "Join the Discussion" at bounding box center [683, 391] width 115 height 24
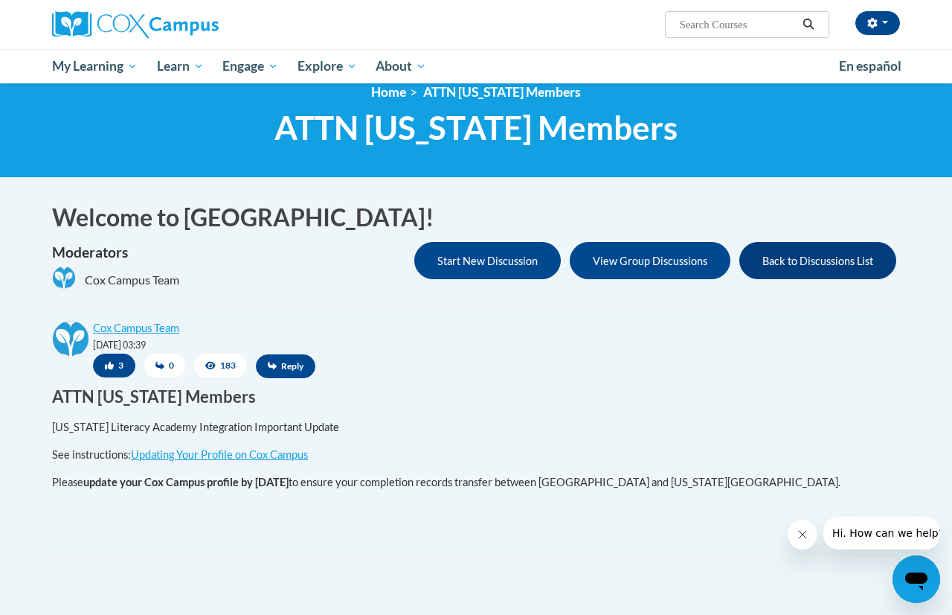
scroll to position [21, 0]
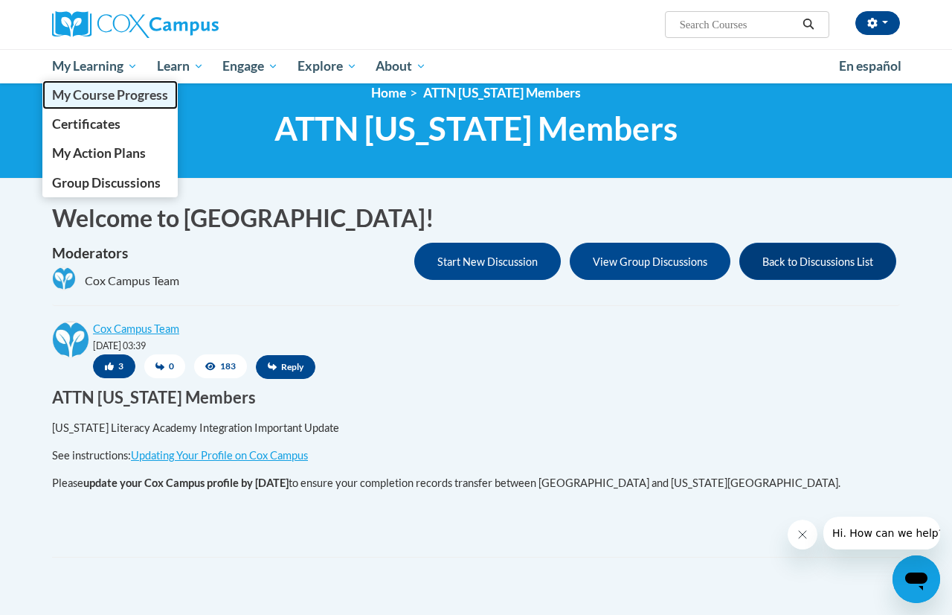
click at [116, 86] on link "My Course Progress" at bounding box center [109, 94] width 135 height 29
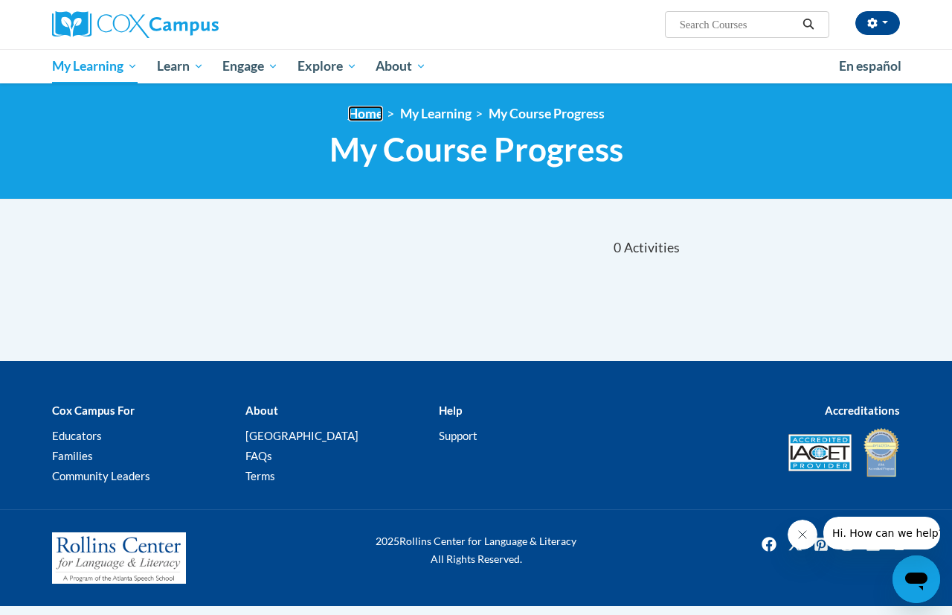
click at [353, 115] on link "Home" at bounding box center [365, 114] width 35 height 16
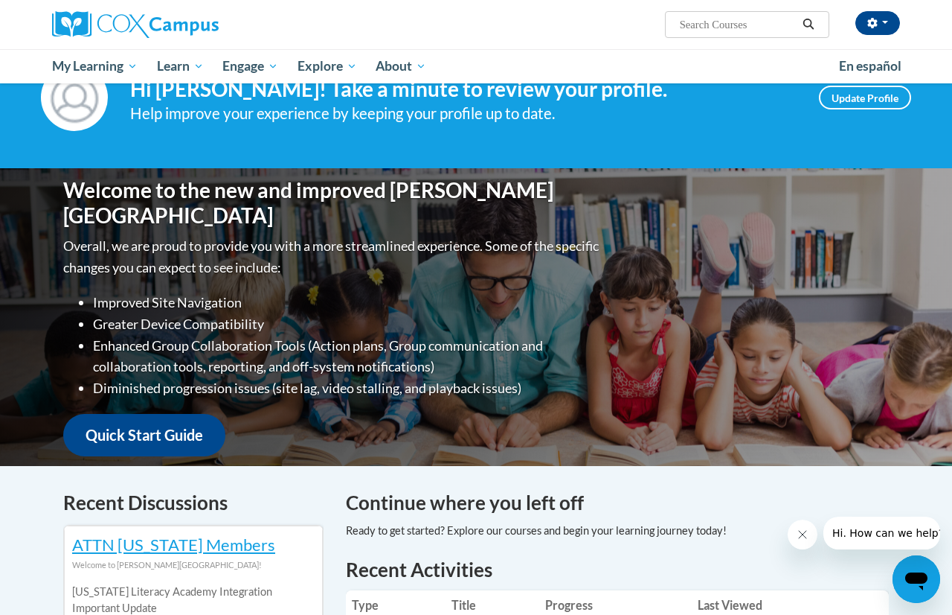
scroll to position [55, 0]
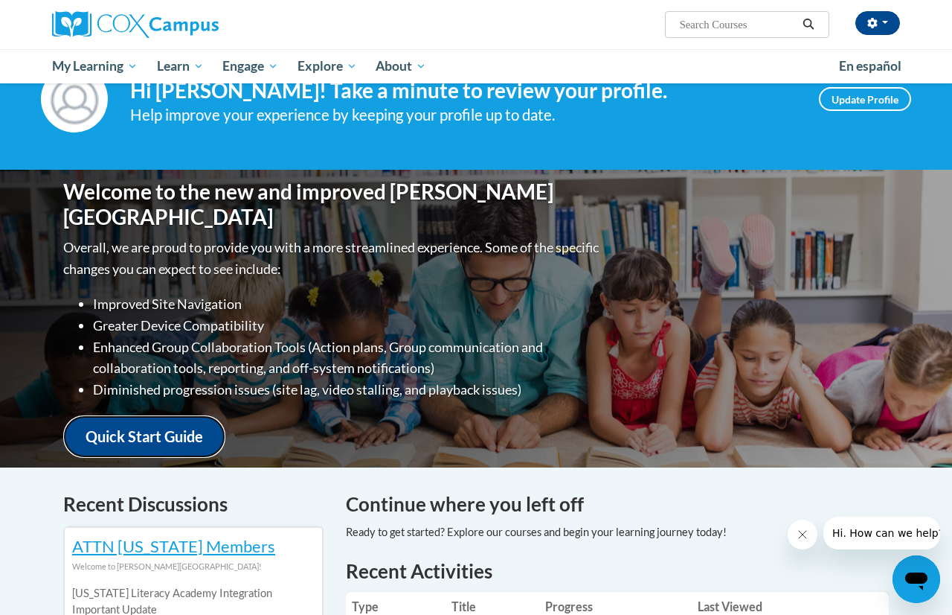
click at [164, 426] on link "Quick Start Guide" at bounding box center [144, 436] width 162 height 42
